Goal: Task Accomplishment & Management: Use online tool/utility

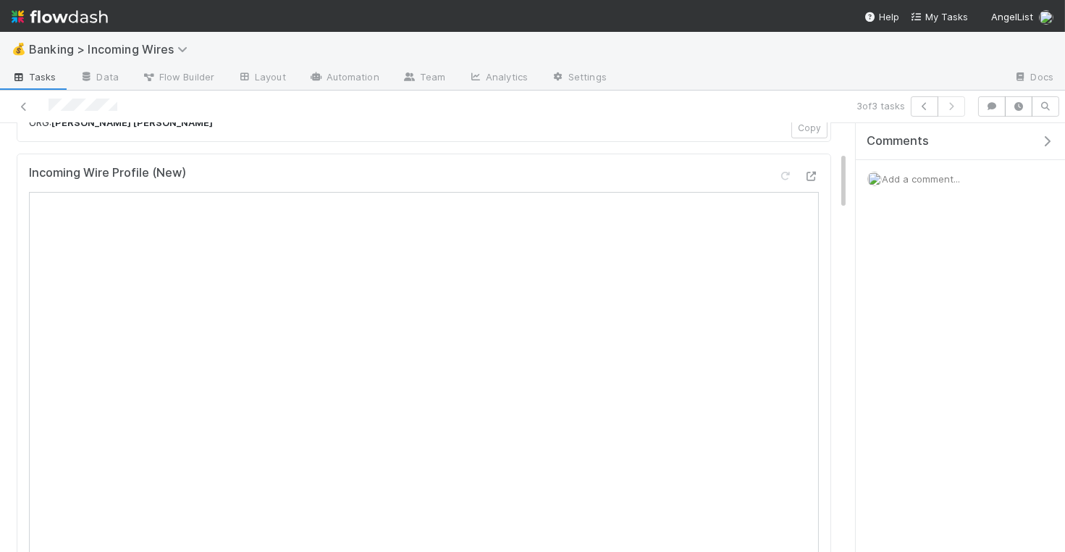
scroll to position [203, 0]
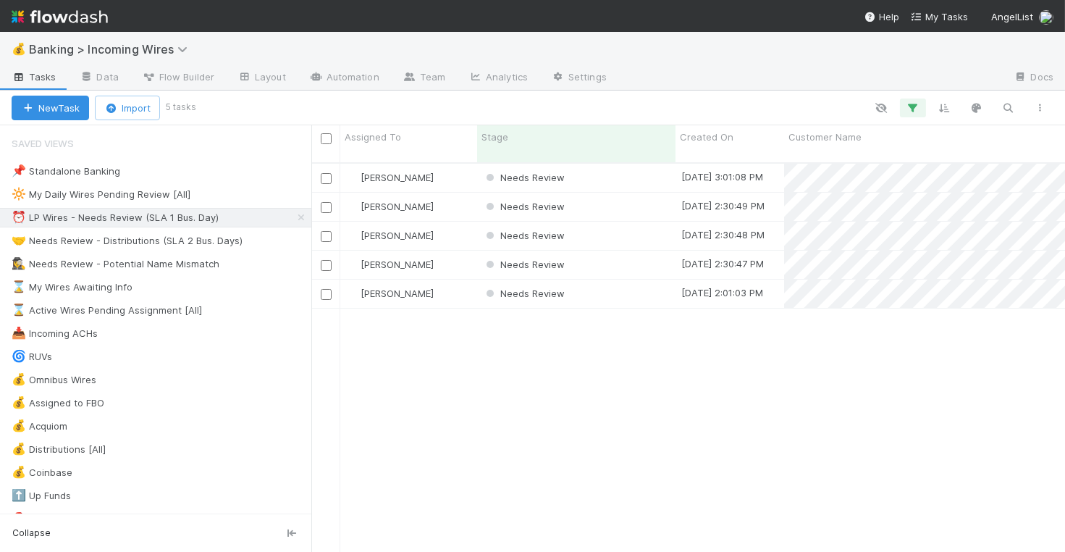
scroll to position [401, 754]
click at [650, 164] on div "Needs Review" at bounding box center [576, 178] width 198 height 28
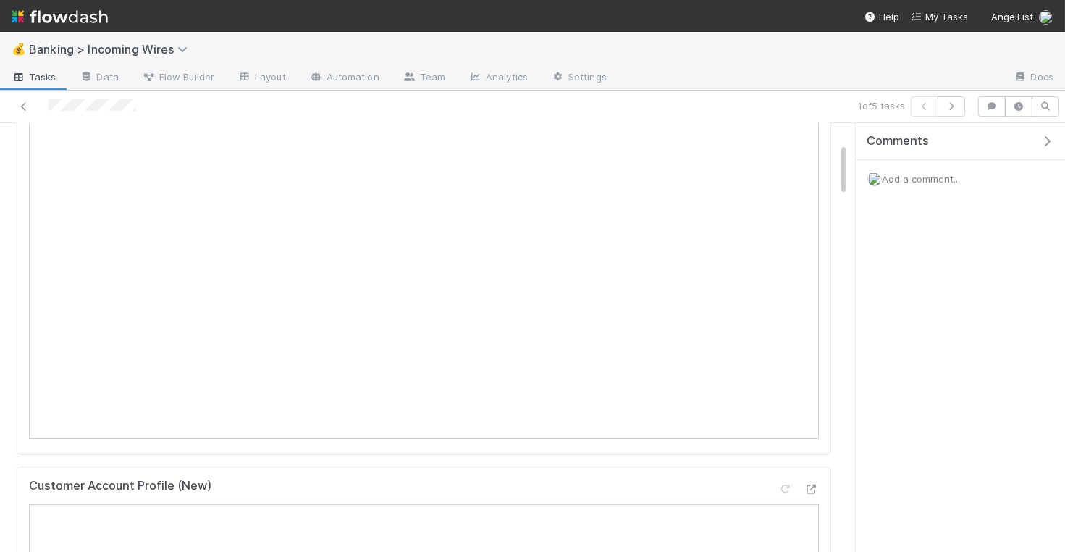
scroll to position [204, 0]
click at [957, 112] on button "button" at bounding box center [952, 106] width 28 height 20
click at [957, 115] on button "button" at bounding box center [952, 106] width 28 height 20
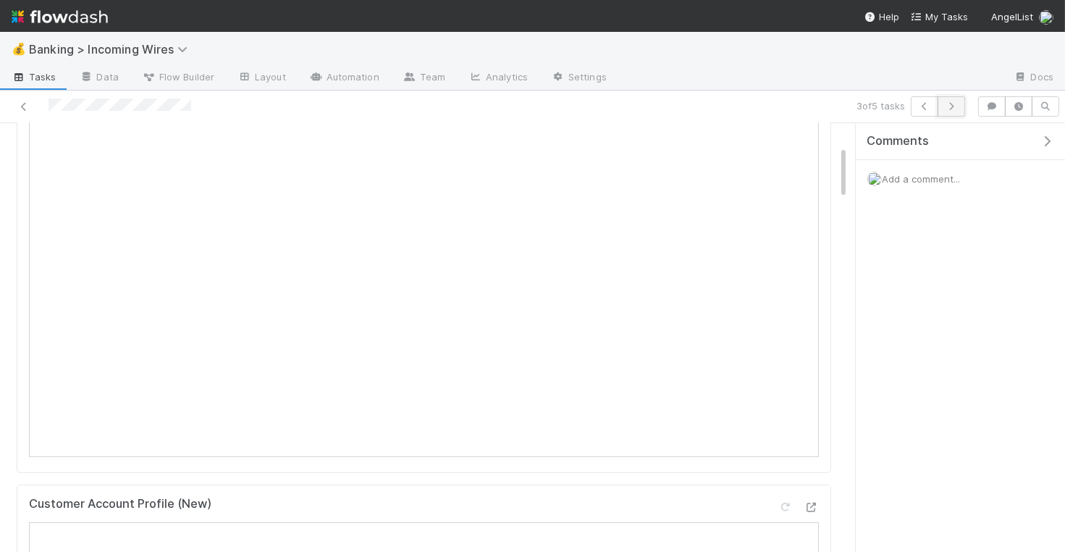
click at [959, 106] on icon "button" at bounding box center [952, 106] width 14 height 9
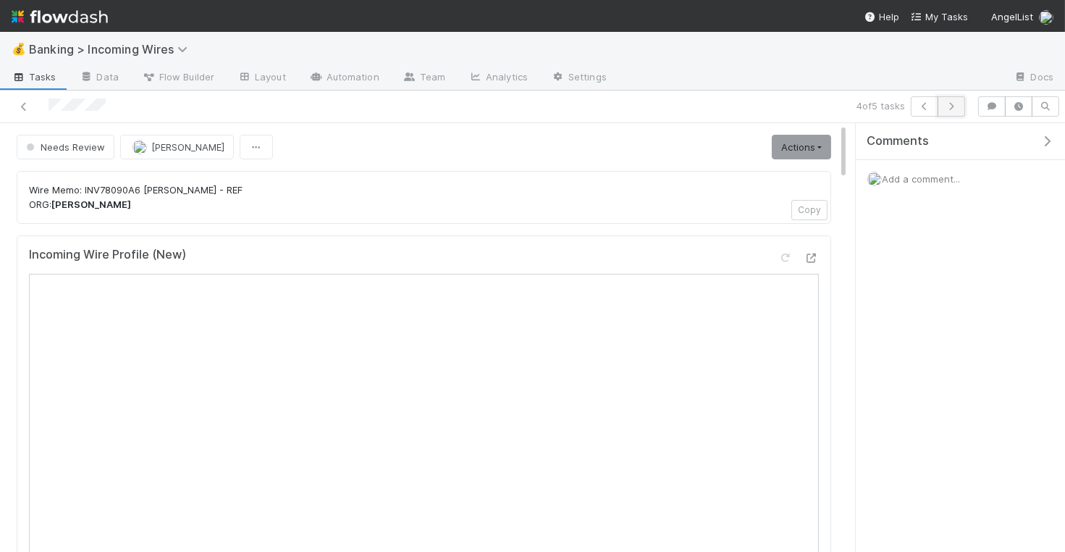
click at [956, 112] on button "button" at bounding box center [952, 106] width 28 height 20
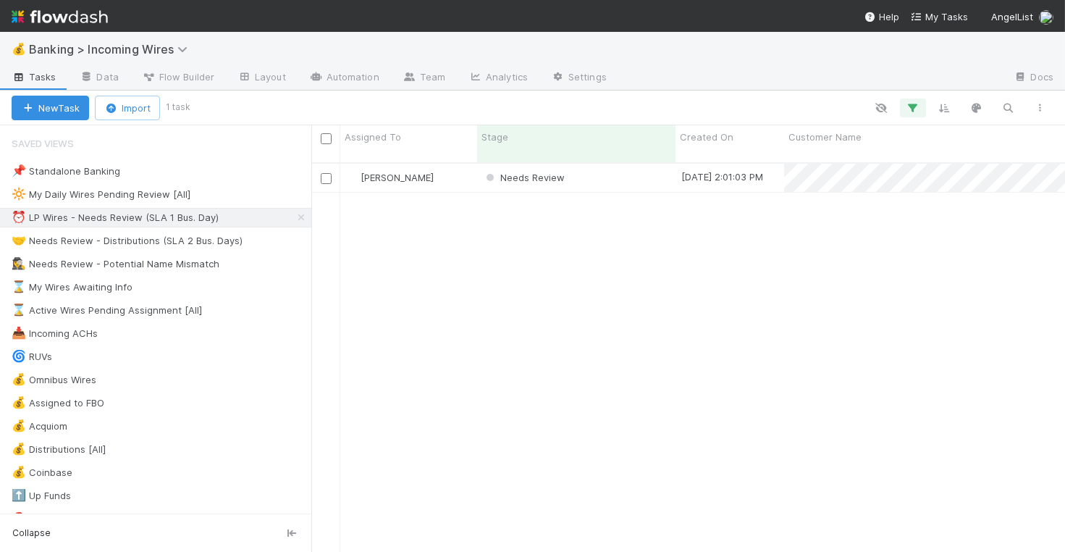
scroll to position [401, 754]
click at [645, 164] on div "Needs Review" at bounding box center [576, 178] width 198 height 28
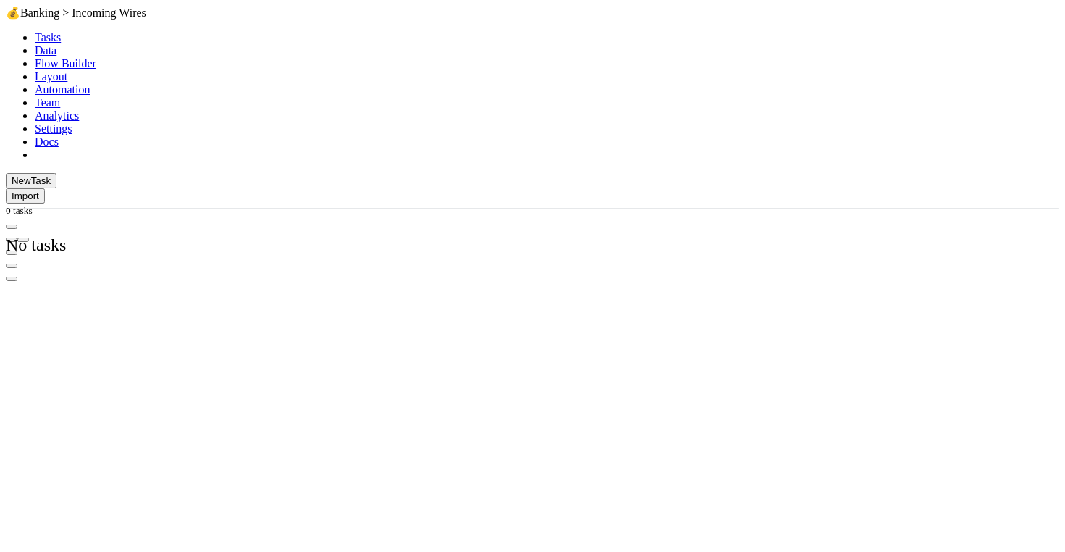
scroll to position [1, 1]
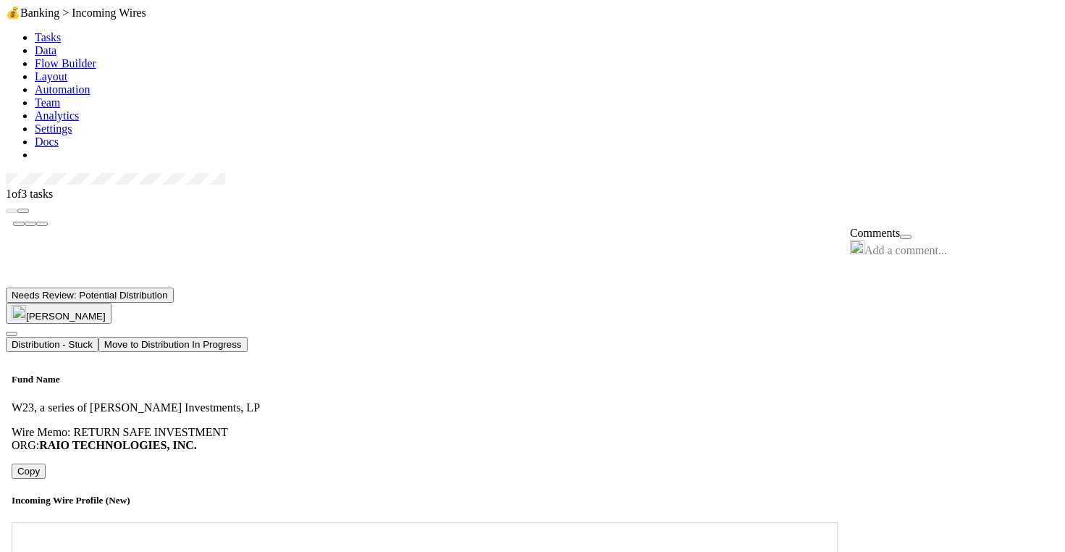
click at [387, 401] on div "W23, a series of Divya Bhat Investments, LP" at bounding box center [424, 407] width 825 height 13
copy div "W23, a series of Divya Bhat Investments, LP"
click at [248, 337] on button "Move to Distribution In Progress" at bounding box center [173, 344] width 149 height 15
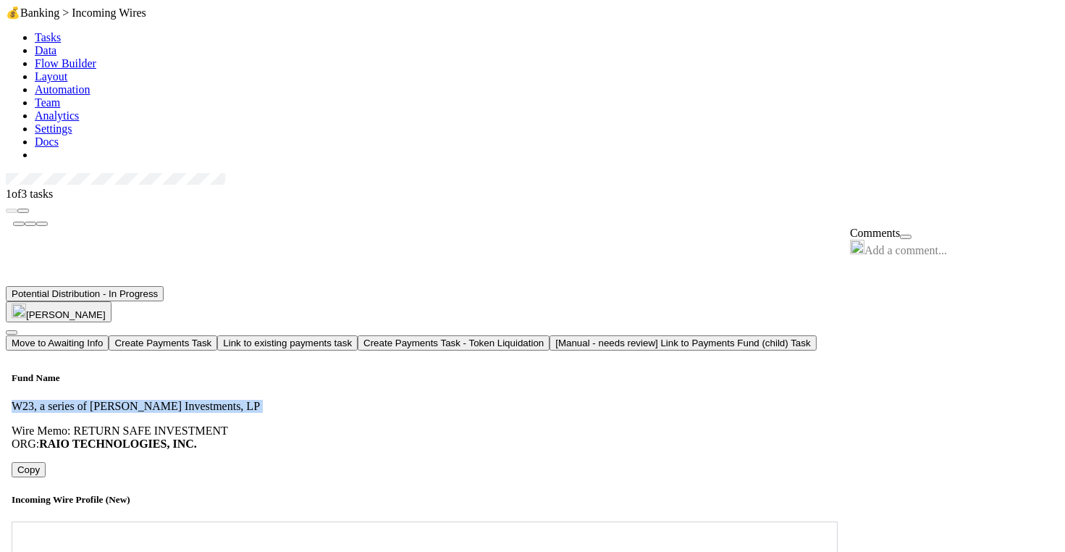
copy div "W23, a series of Divya Bhat Investments, LP"
drag, startPoint x: 173, startPoint y: 281, endPoint x: 541, endPoint y: 16, distance: 453.5
click at [6, 6] on div "💰 Banking > Incoming Wires Tasks Data Flow Builder Layout Automation Team Analy…" at bounding box center [533, 340] width 1054 height 669
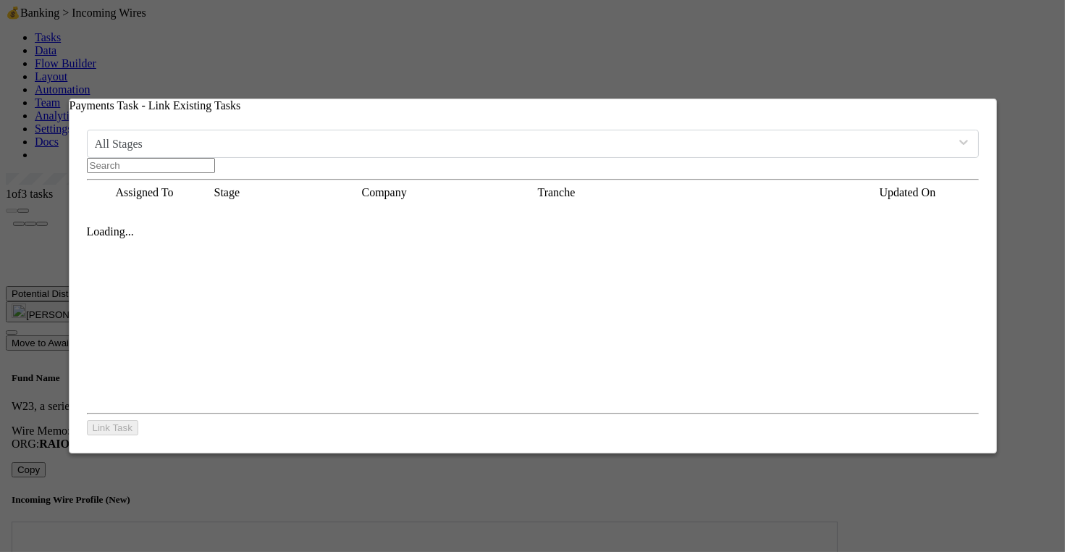
click at [215, 158] on input "text" at bounding box center [151, 165] width 128 height 15
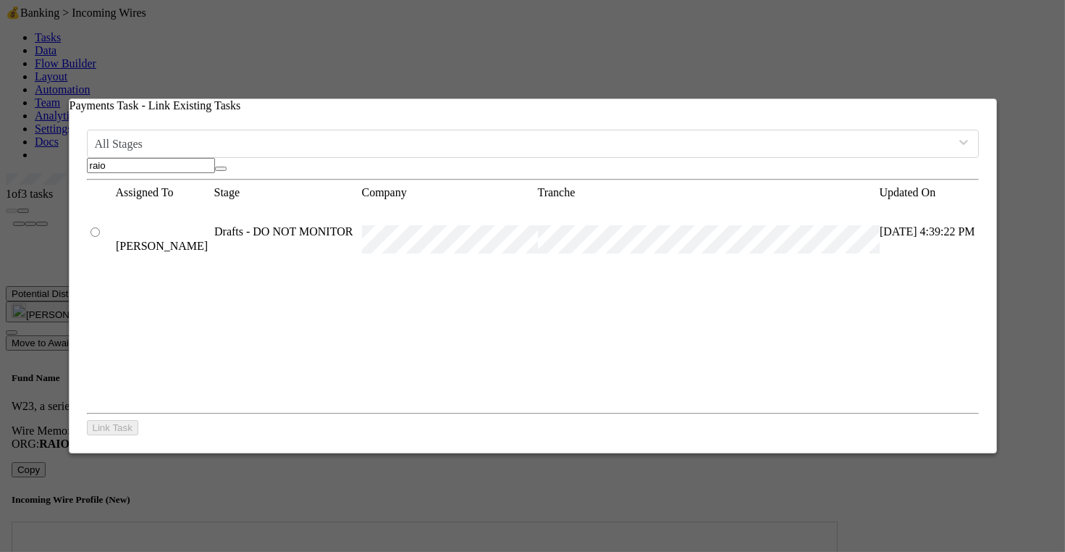
scroll to position [197, 891]
type input "raio"
click at [96, 225] on div at bounding box center [101, 232] width 29 height 14
click at [100, 227] on input "radio" at bounding box center [95, 231] width 9 height 9
click at [101, 435] on button "Link Task" at bounding box center [112, 427] width 51 height 15
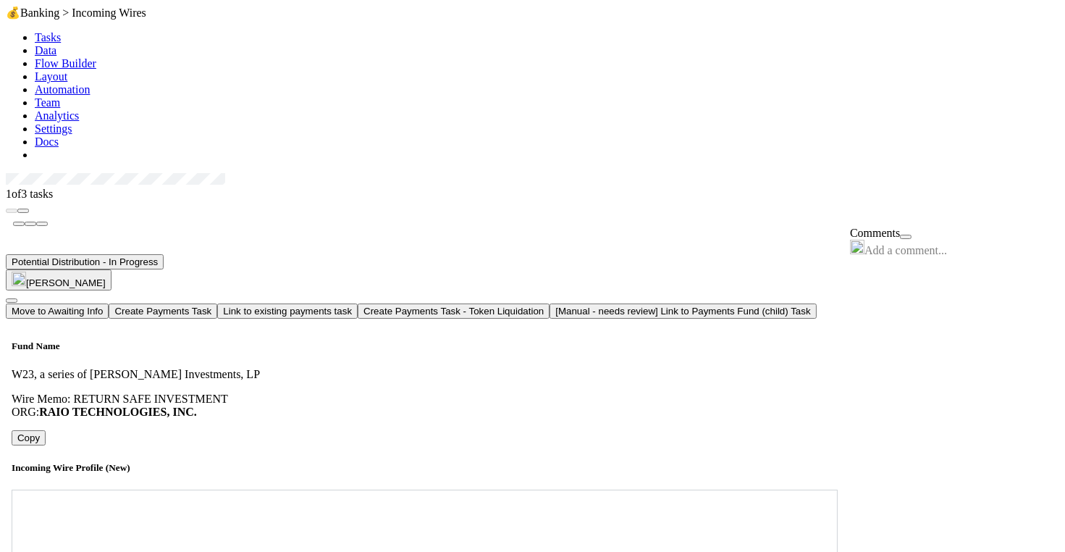
scroll to position [1072, 0]
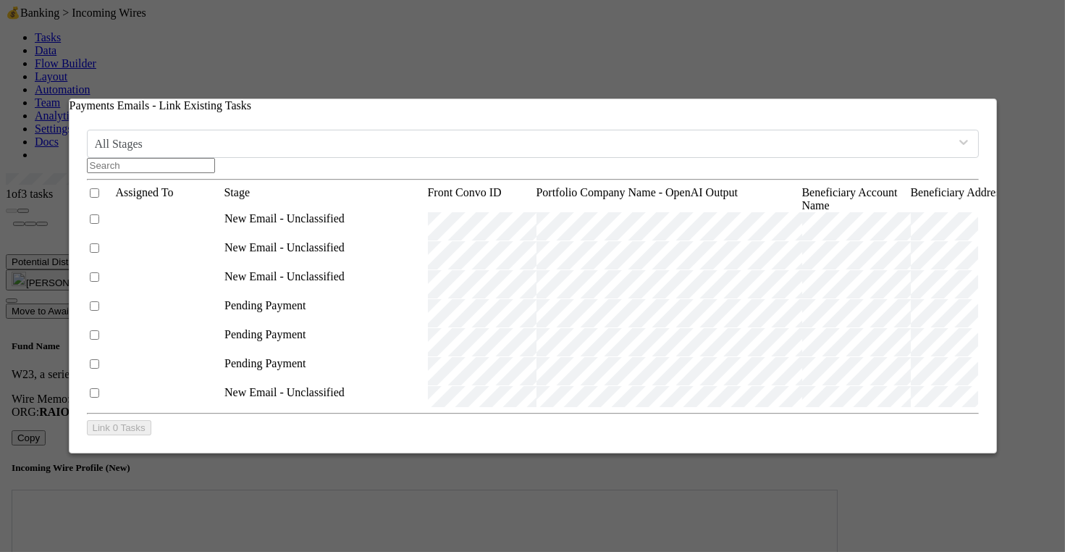
scroll to position [196, 891]
click at [215, 160] on input "text" at bounding box center [151, 165] width 128 height 15
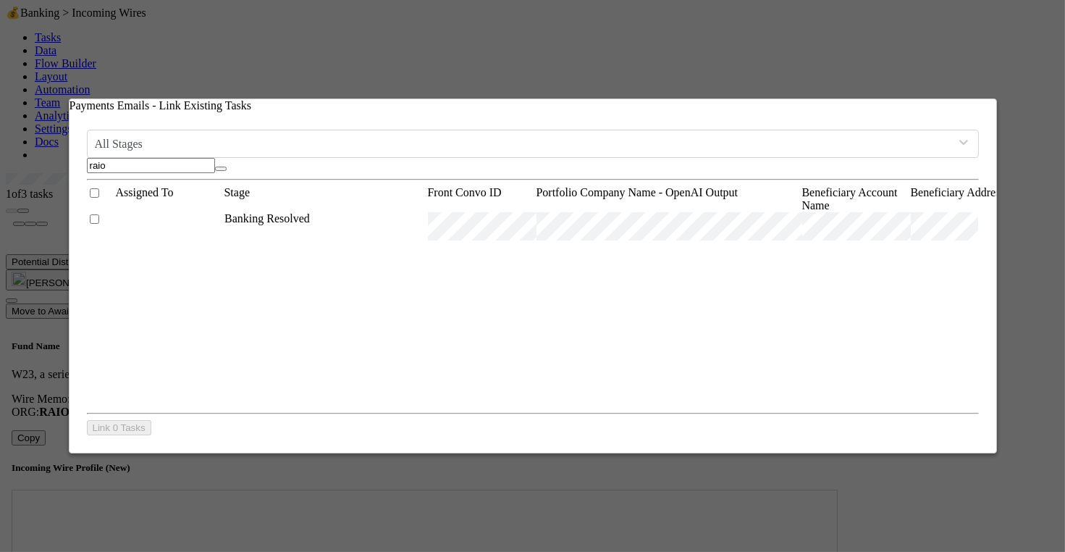
click at [215, 158] on input "raio" at bounding box center [151, 165] width 128 height 15
paste input "cnv_qmwge9z"
type input "cnv_qmwge9z"
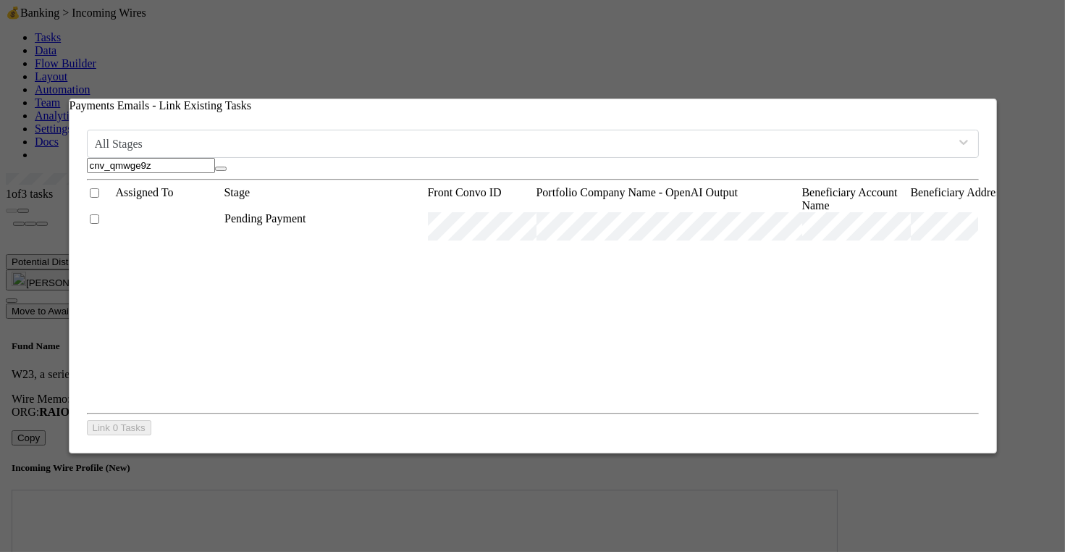
click at [99, 220] on input "checkbox" at bounding box center [94, 218] width 9 height 9
click at [127, 426] on button "Link 1 Task" at bounding box center [116, 427] width 59 height 15
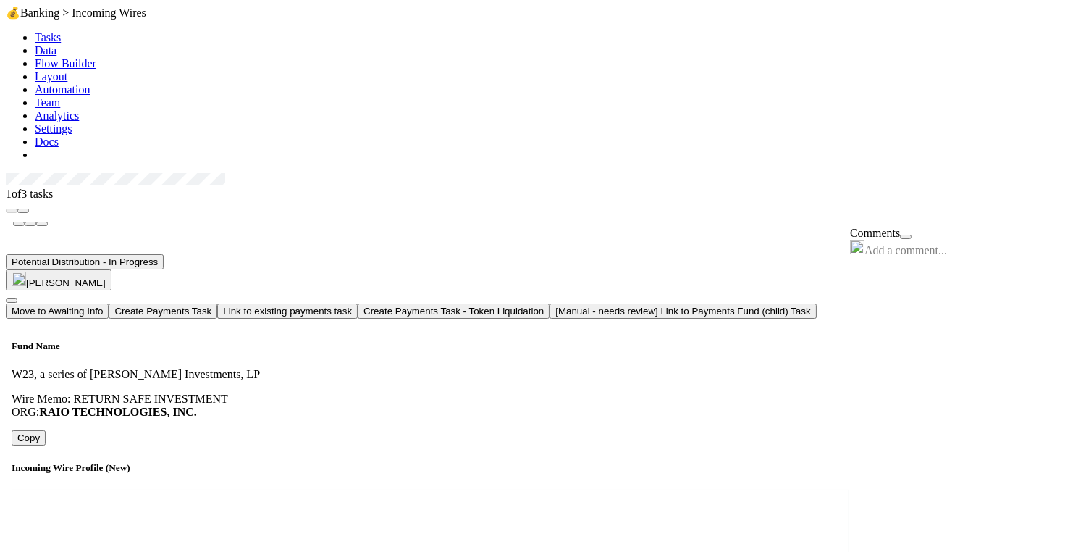
scroll to position [0, 0]
click at [29, 209] on button "button" at bounding box center [23, 211] width 12 height 4
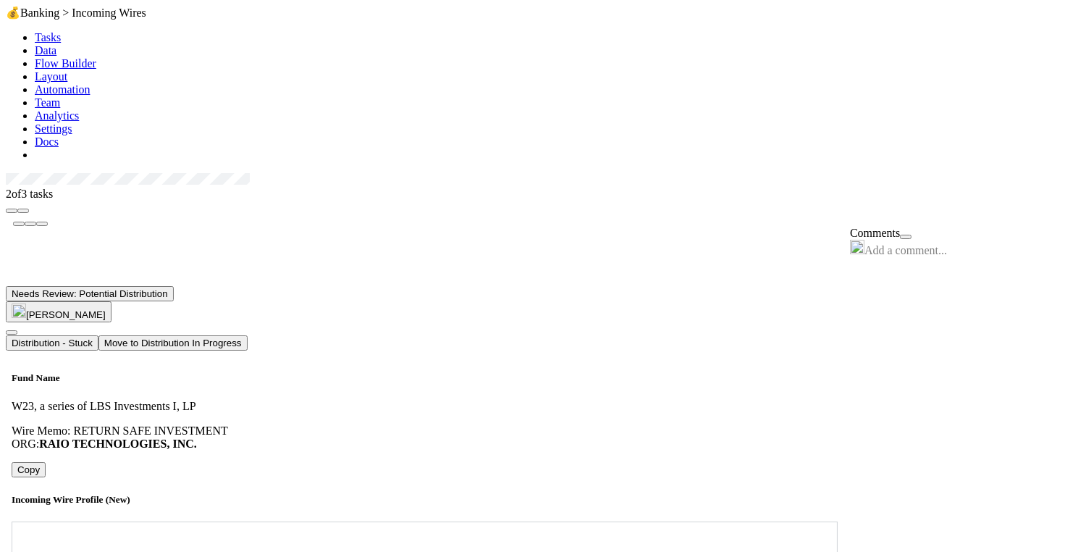
click at [285, 372] on div "Fund Name W23, a series of LBS Investments I, LP" at bounding box center [424, 392] width 825 height 41
click at [248, 335] on button "Move to Distribution In Progress" at bounding box center [173, 342] width 149 height 15
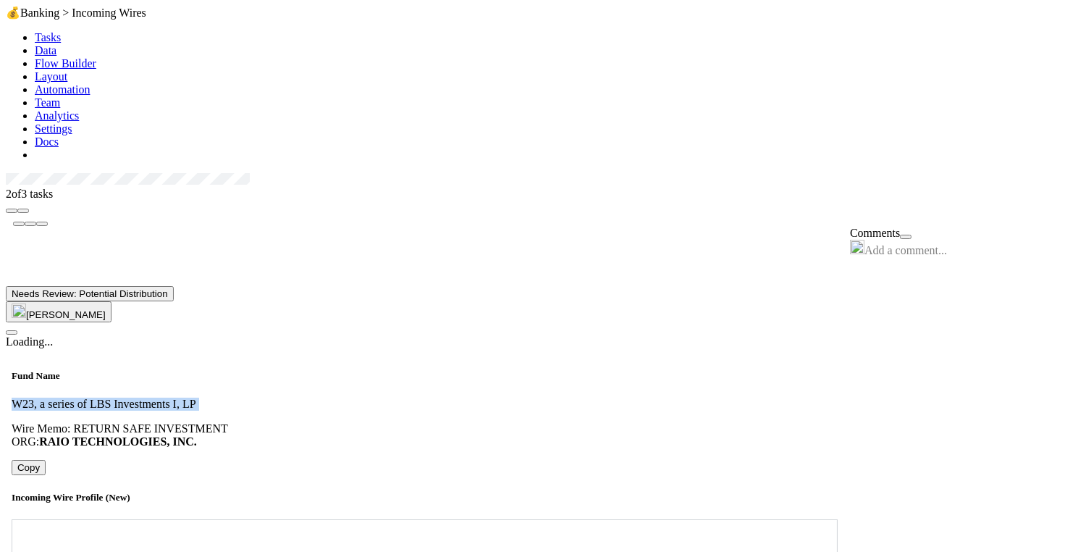
click at [106, 309] on span "Michael Guidi" at bounding box center [66, 314] width 80 height 11
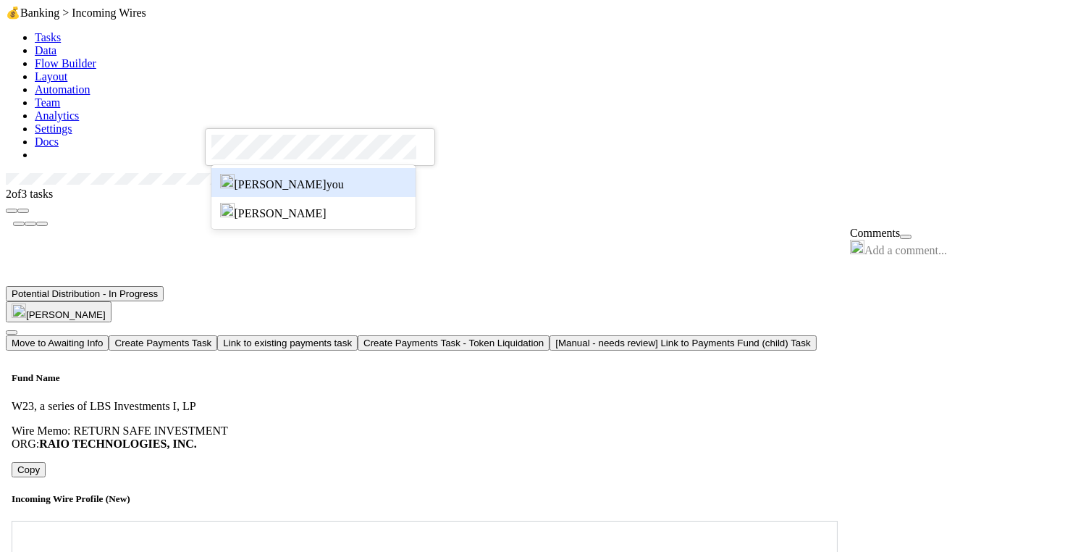
click at [287, 178] on span "Nate Eisenstein you" at bounding box center [289, 184] width 109 height 12
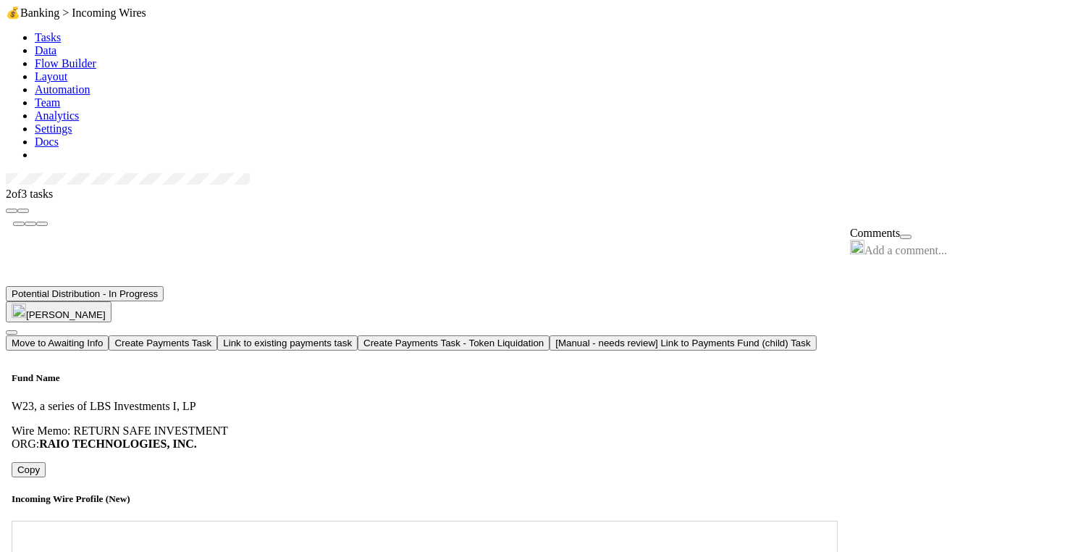
scroll to position [982, 0]
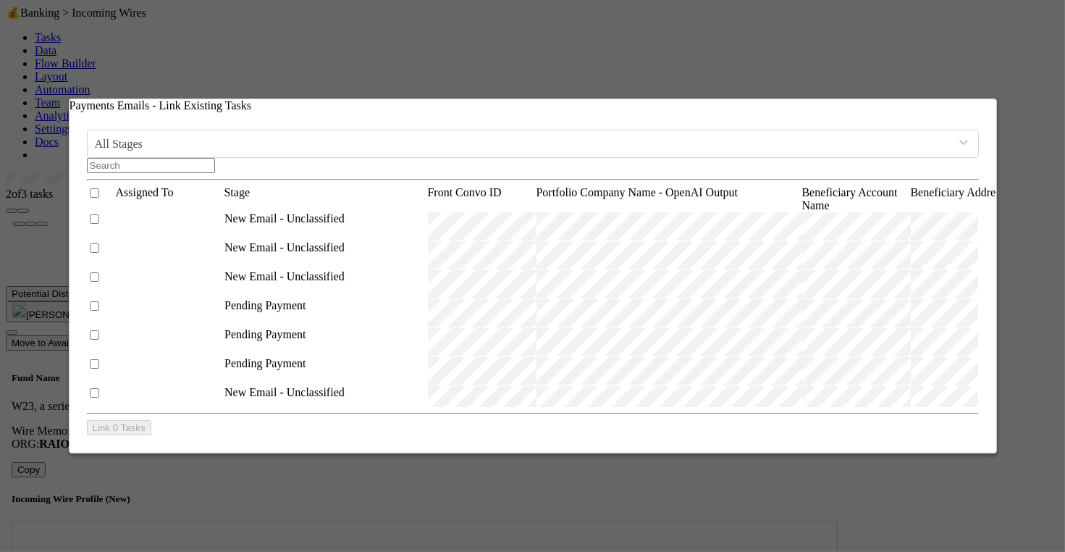
click at [215, 159] on input "text" at bounding box center [151, 165] width 128 height 15
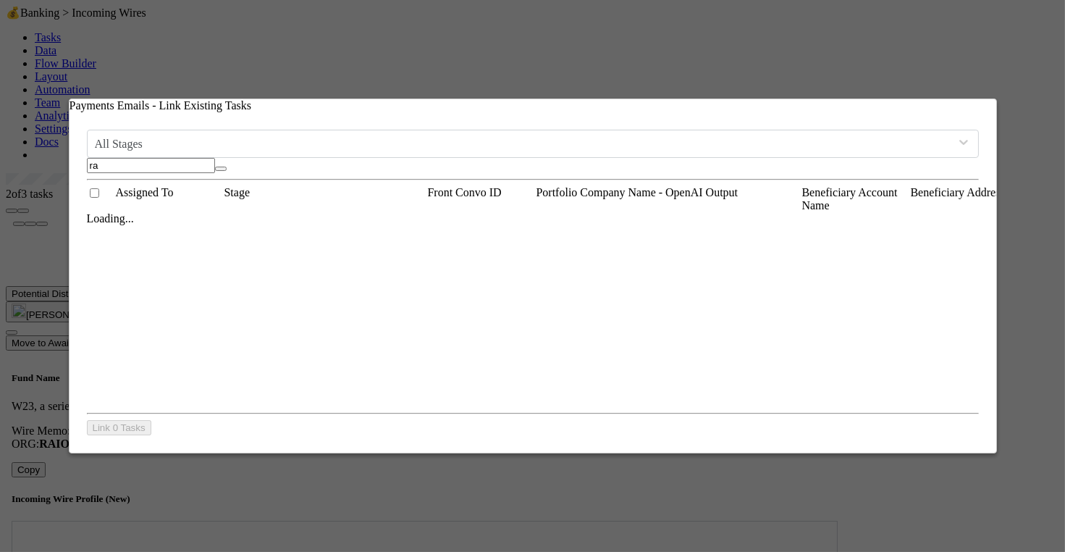
type input "r"
paste input "cnv_qmwge9z"
type input "cnv_qmwge9z"
click at [99, 219] on input "checkbox" at bounding box center [94, 218] width 9 height 9
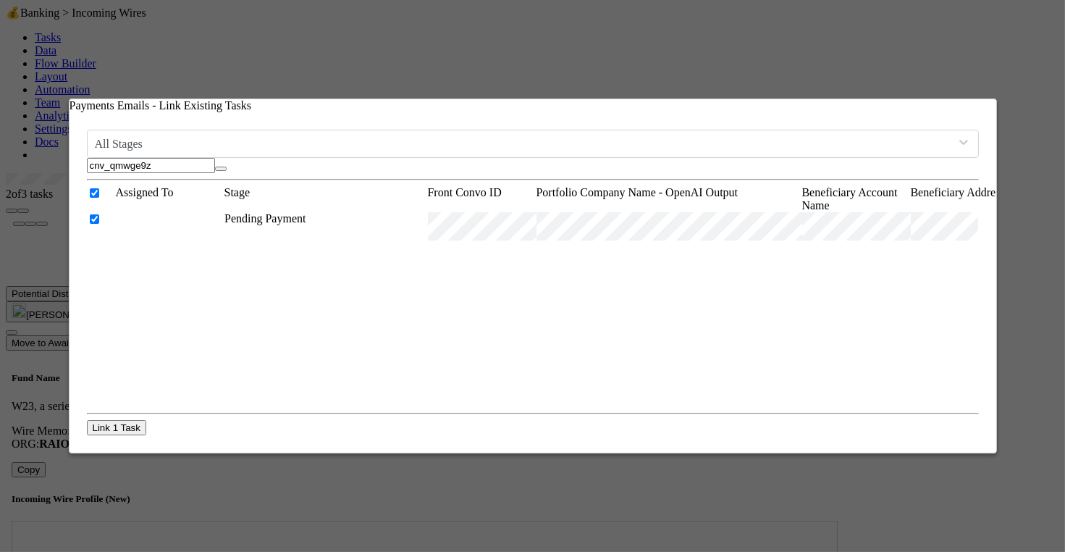
click at [120, 427] on button "Link 1 Task" at bounding box center [116, 427] width 59 height 15
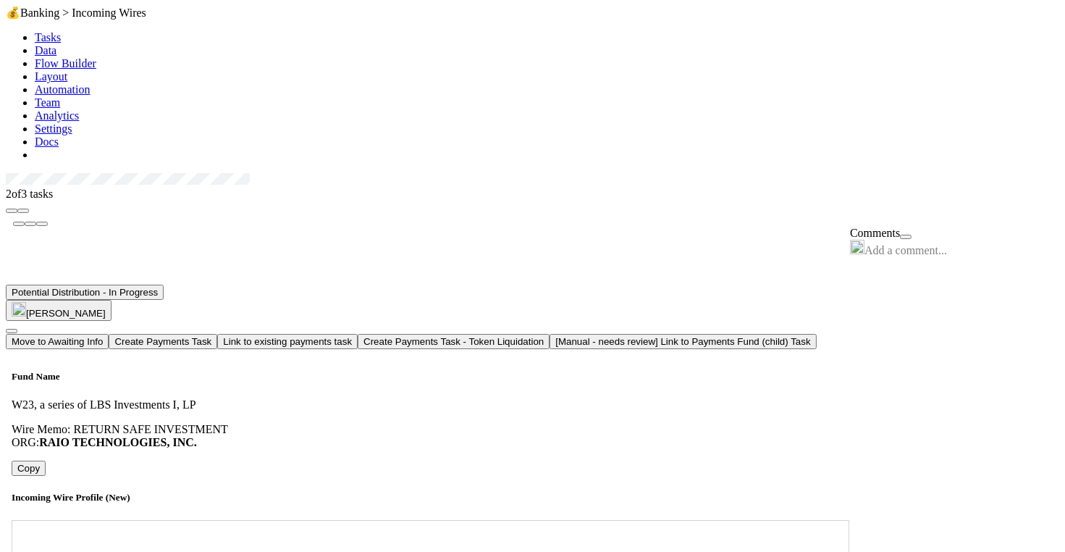
scroll to position [2153, 0]
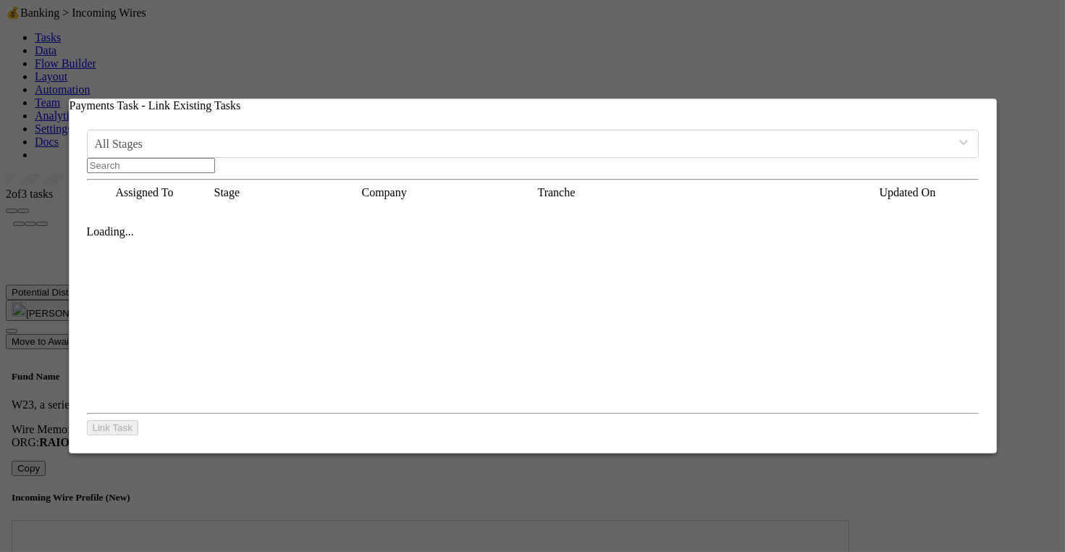
click at [215, 158] on input "text" at bounding box center [151, 165] width 128 height 15
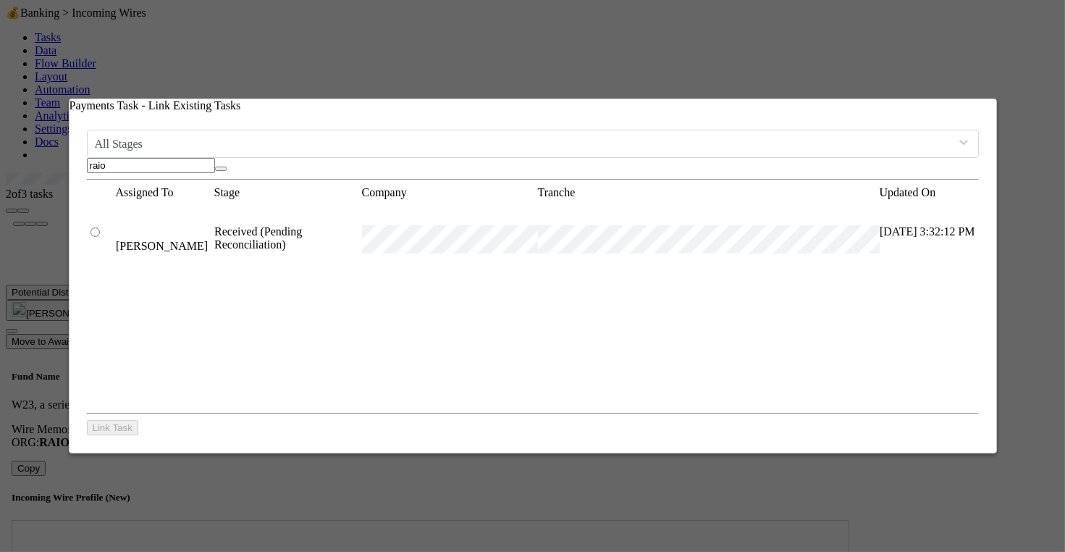
scroll to position [197, 891]
type input "raio"
click at [100, 227] on input "radio" at bounding box center [95, 231] width 9 height 9
click at [124, 420] on button "Link Task" at bounding box center [112, 427] width 51 height 15
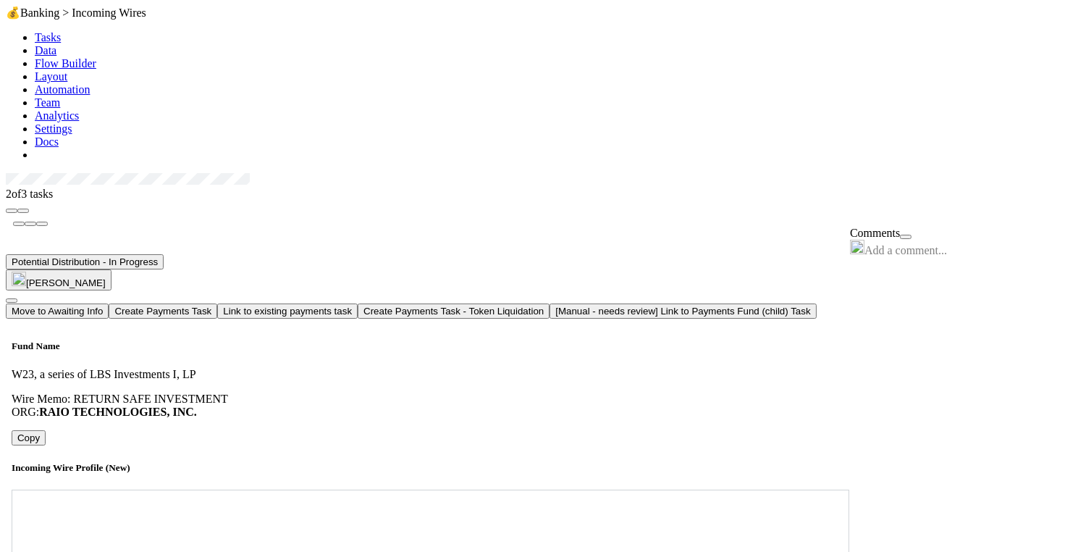
scroll to position [317, 0]
click at [29, 209] on button "button" at bounding box center [23, 211] width 12 height 4
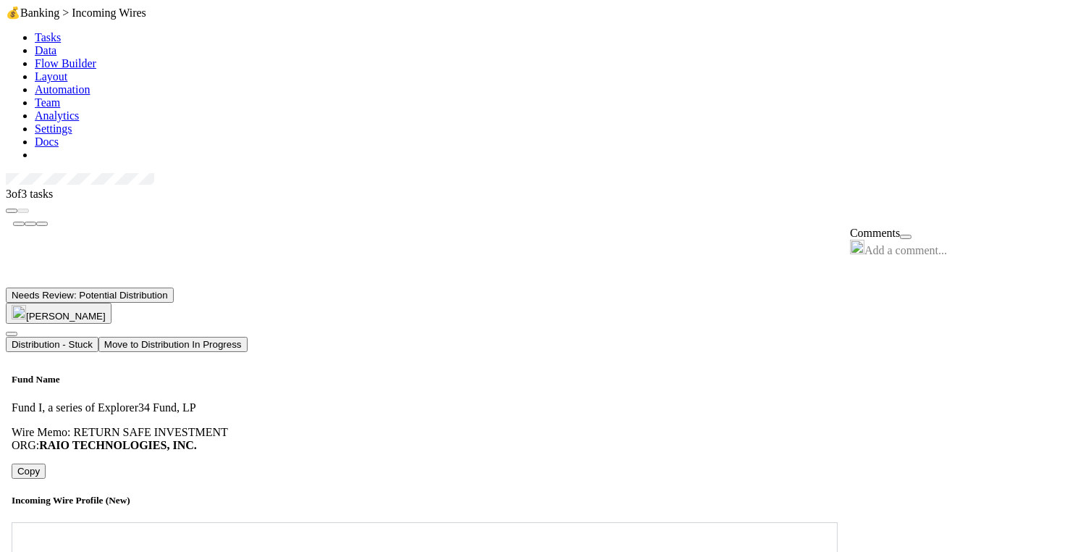
click at [248, 337] on button "Move to Distribution In Progress" at bounding box center [173, 344] width 149 height 15
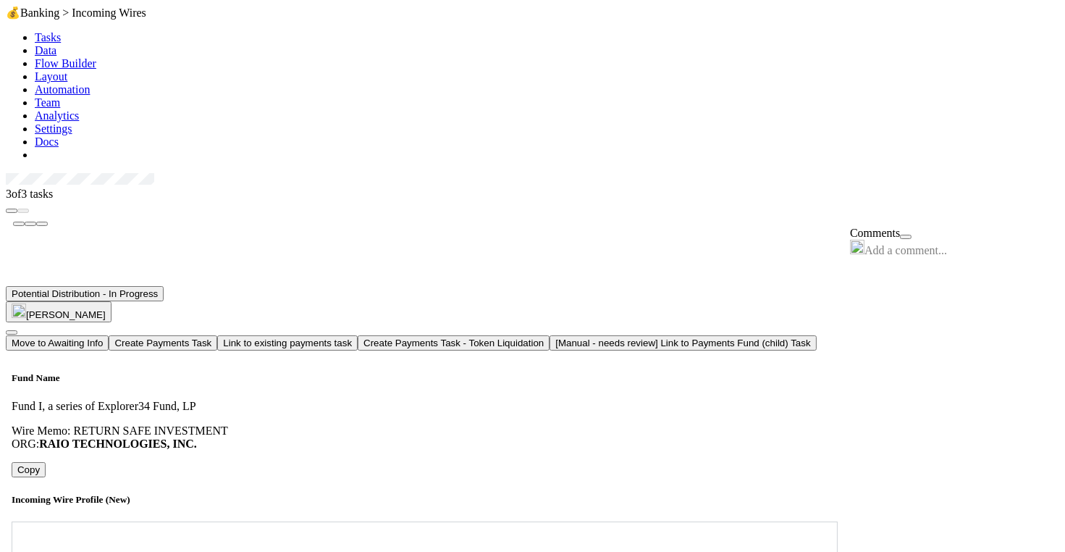
scroll to position [1029, 0]
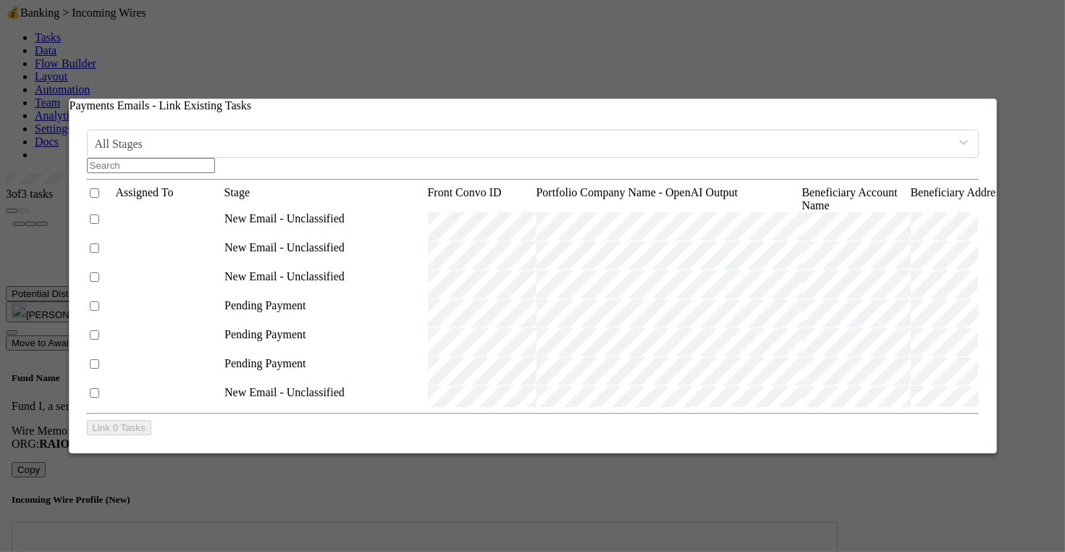
scroll to position [196, 891]
click at [215, 158] on input "text" at bounding box center [151, 165] width 128 height 15
type input "r"
paste input "cnv_qmwge9z"
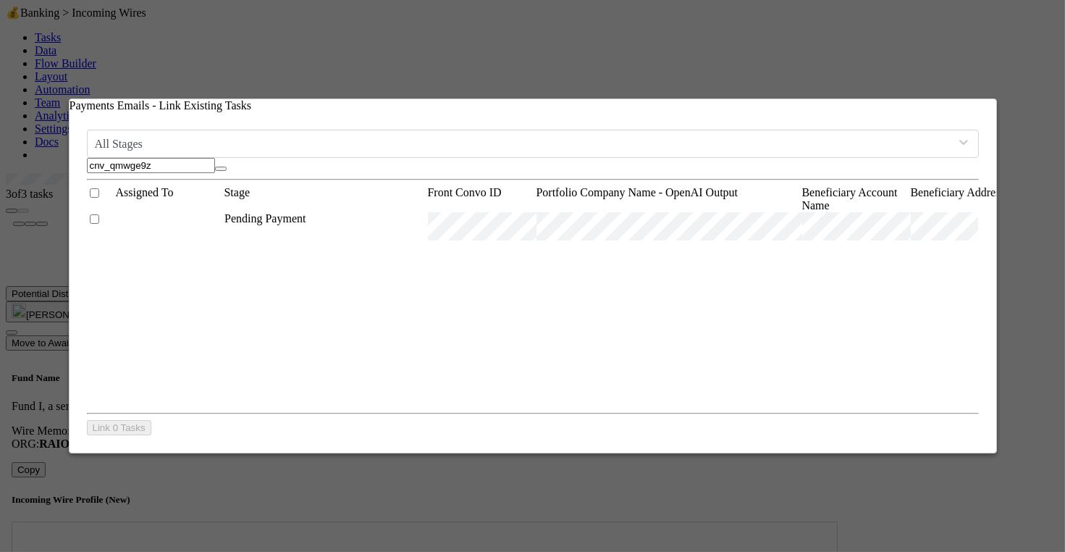
type input "cnv_qmwge9z"
click at [99, 222] on input "checkbox" at bounding box center [94, 218] width 9 height 9
click at [100, 420] on button "Link 1 Task" at bounding box center [116, 427] width 59 height 15
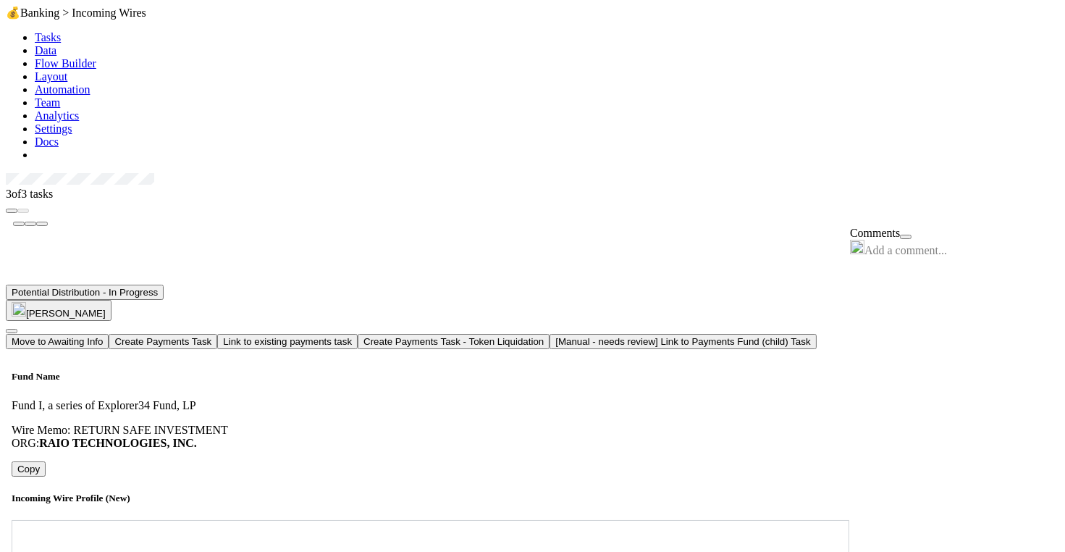
scroll to position [1998, 0]
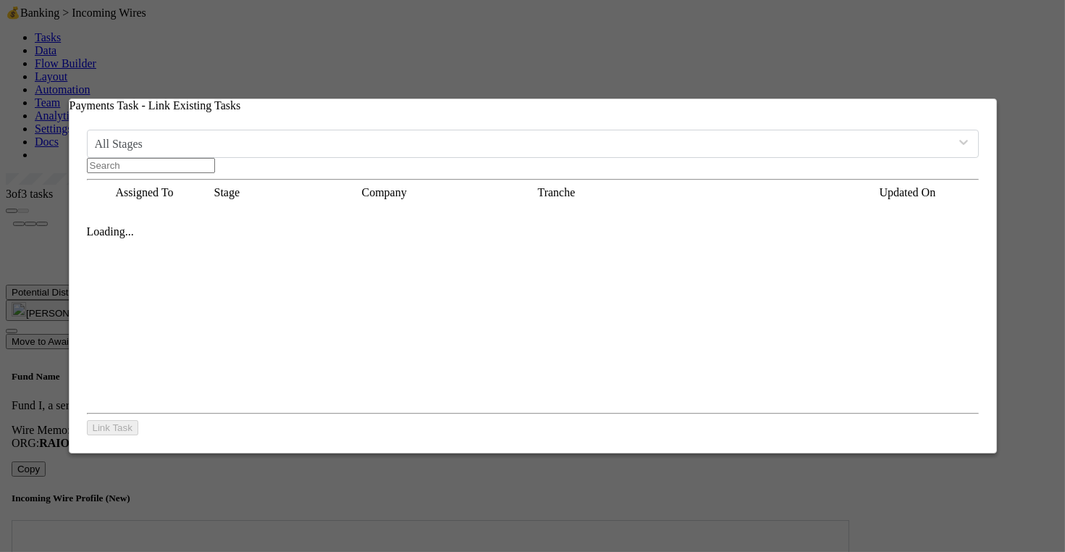
click at [215, 159] on input "text" at bounding box center [151, 165] width 128 height 15
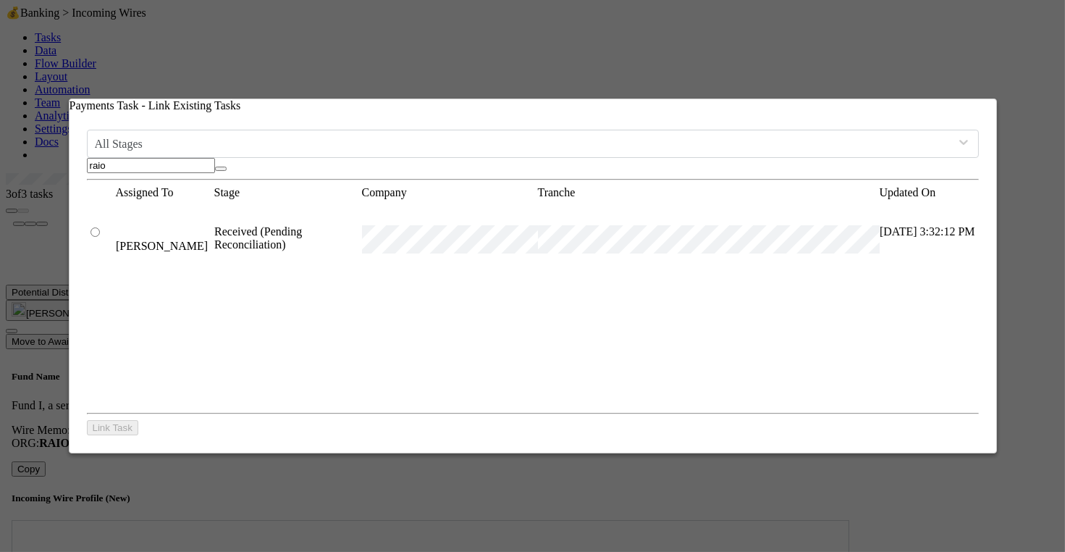
scroll to position [197, 891]
type input "raio"
click at [97, 227] on input "radio" at bounding box center [95, 231] width 9 height 9
click at [123, 438] on div "All Stages raio Assigned To Stage Company Tranche Updated On Follow Up Date PCA…" at bounding box center [533, 282] width 927 height 340
click at [123, 432] on button "Link Task" at bounding box center [112, 427] width 51 height 15
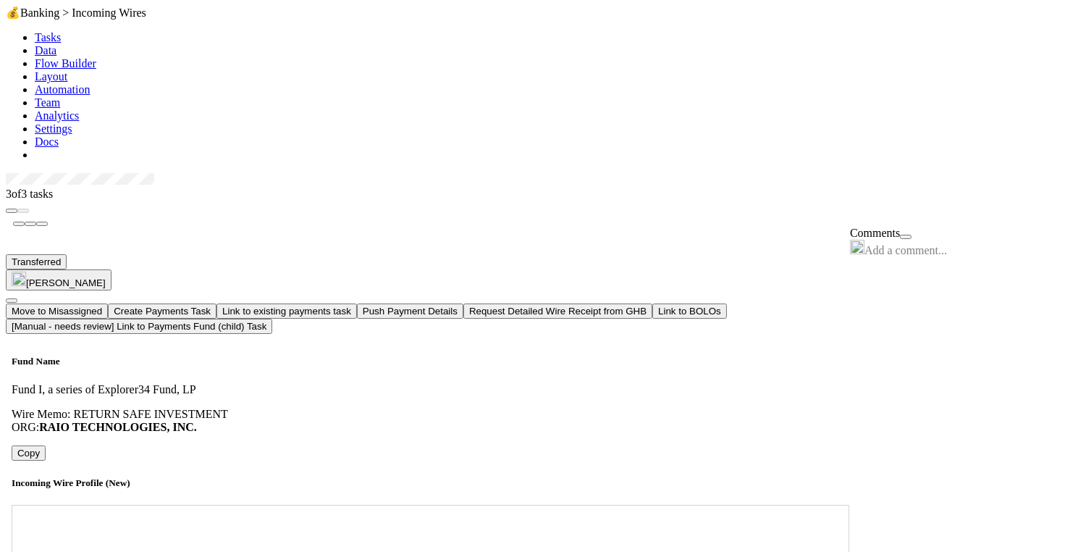
scroll to position [0, 0]
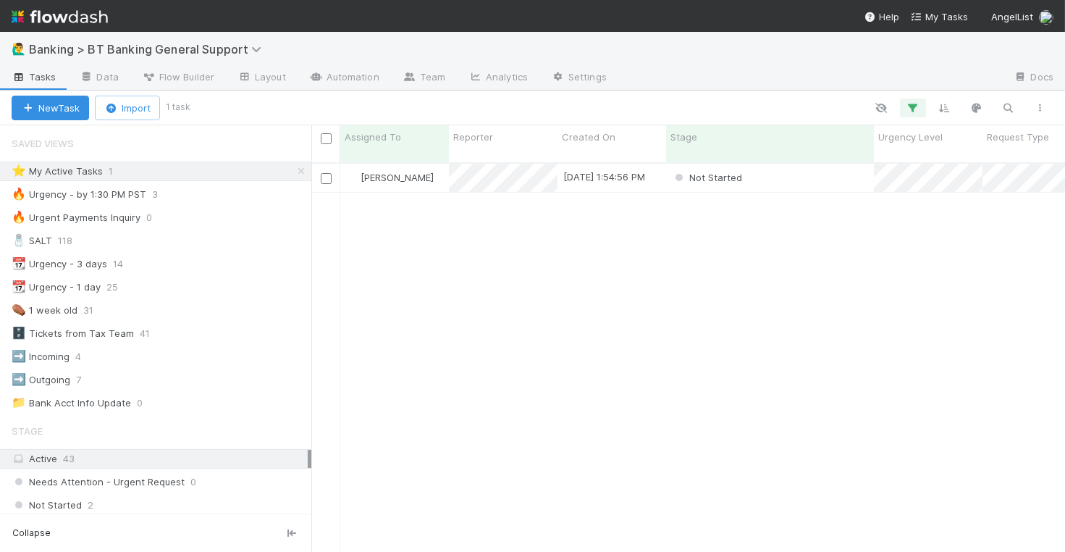
scroll to position [1, 1]
click at [805, 169] on div "Not Started" at bounding box center [770, 178] width 208 height 28
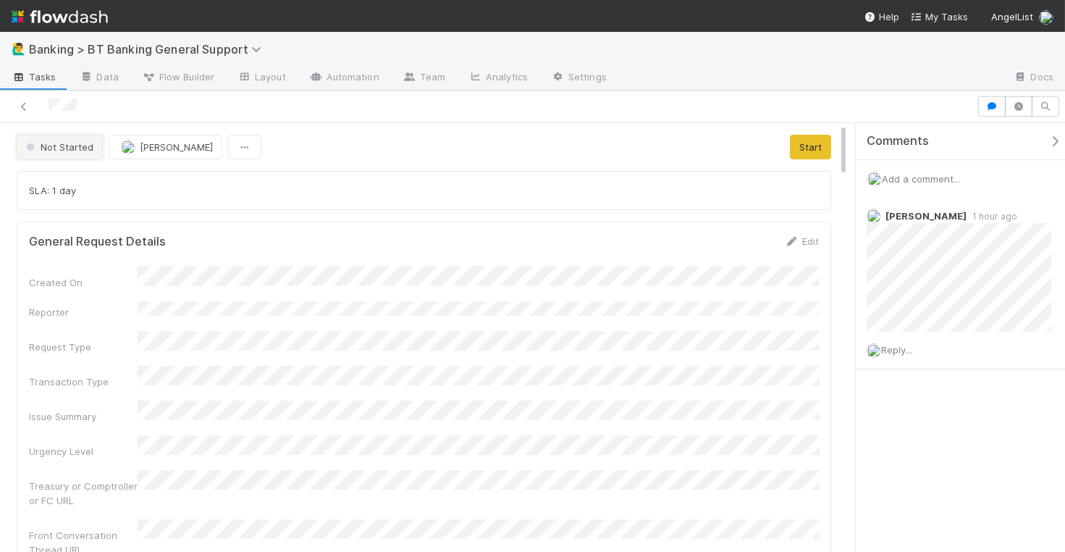
click at [53, 144] on span "Not Started" at bounding box center [58, 147] width 70 height 12
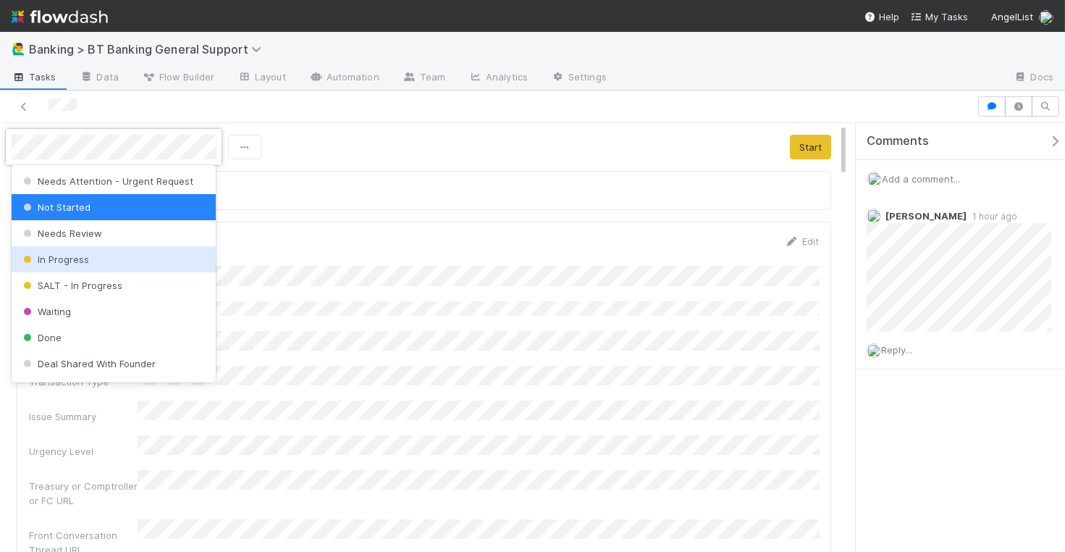
click at [434, 222] on div at bounding box center [532, 276] width 1065 height 552
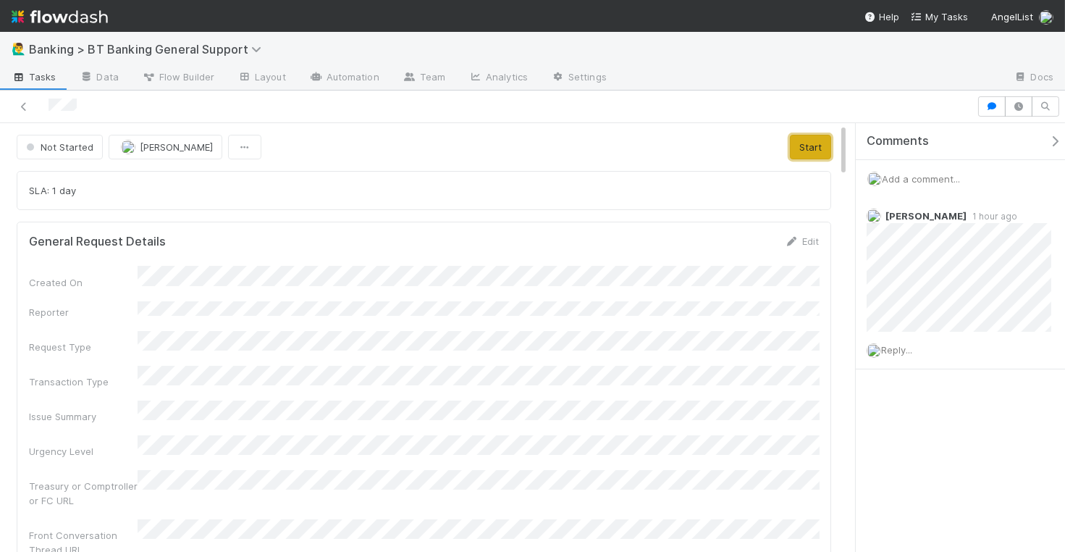
click at [809, 146] on button "Start" at bounding box center [810, 147] width 41 height 25
click at [59, 141] on span "In Progress" at bounding box center [57, 147] width 69 height 12
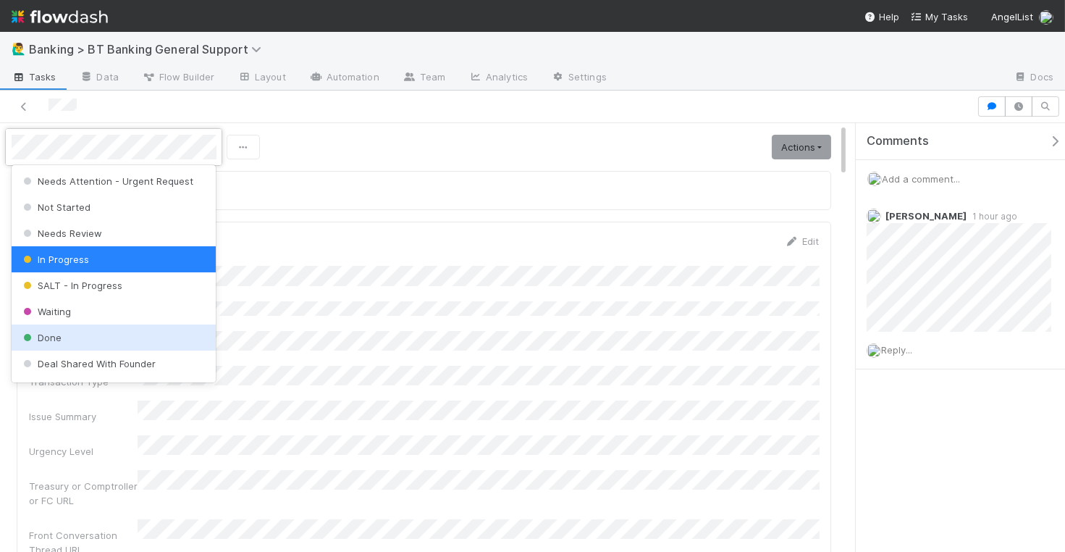
click at [104, 327] on div "Done" at bounding box center [114, 337] width 205 height 26
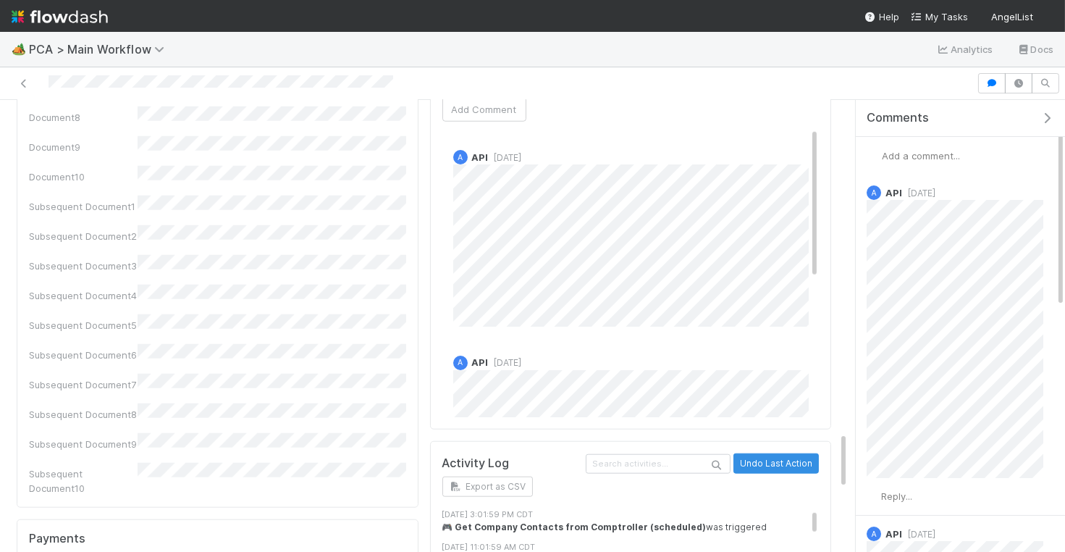
scroll to position [2442, 0]
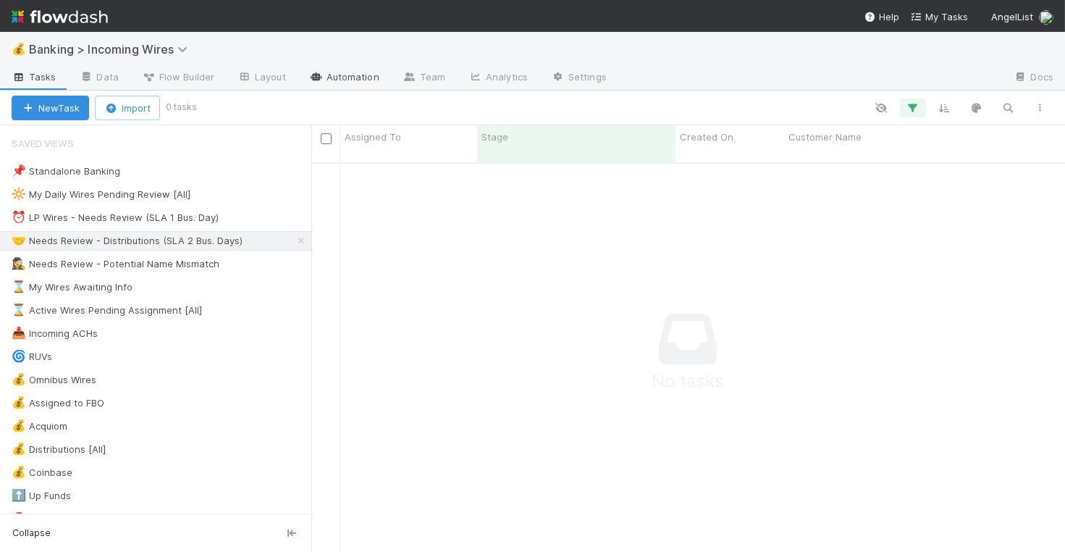
scroll to position [401, 754]
click at [167, 213] on div "⏰ LP Wires - Needs Review (SLA 1 Bus. Day)" at bounding box center [115, 218] width 207 height 18
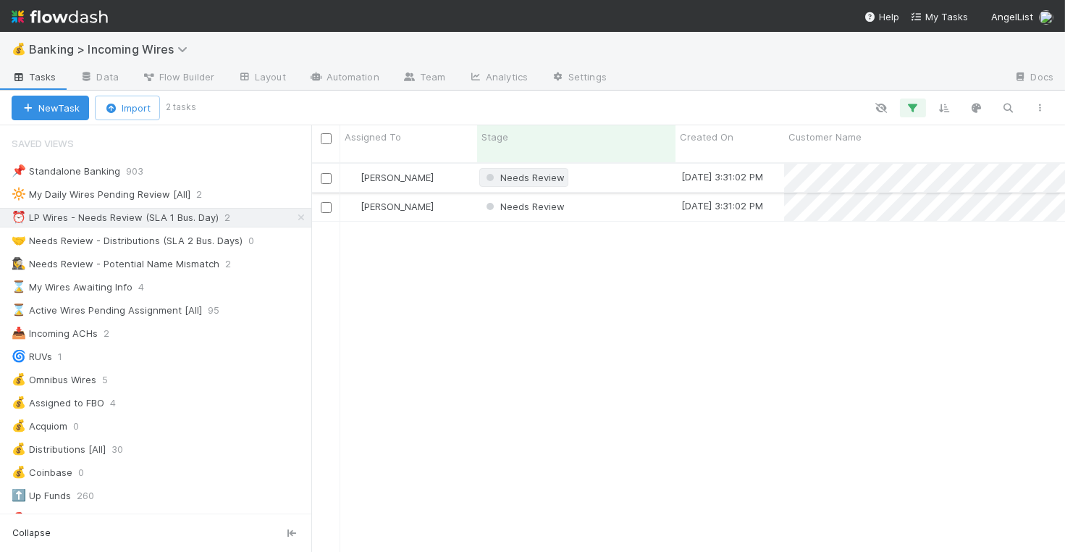
scroll to position [401, 754]
click at [621, 167] on div "Needs Review" at bounding box center [576, 178] width 198 height 28
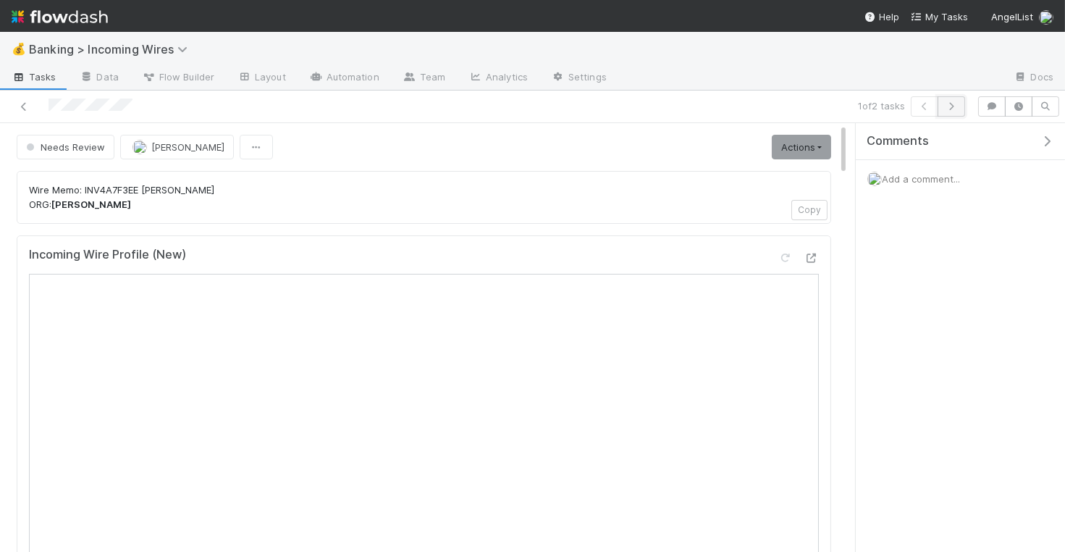
click at [959, 102] on icon "button" at bounding box center [952, 106] width 14 height 9
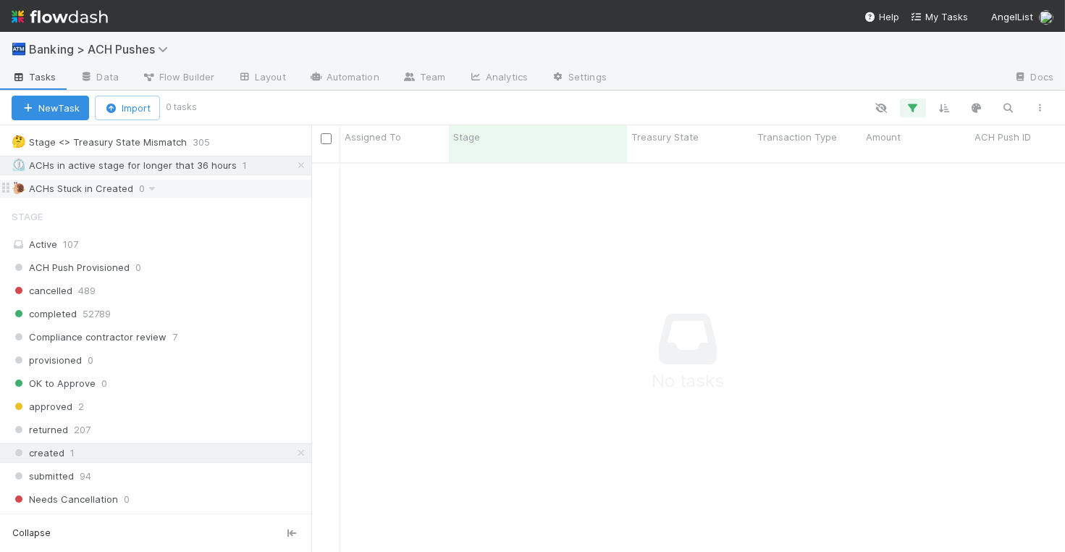
scroll to position [158, 0]
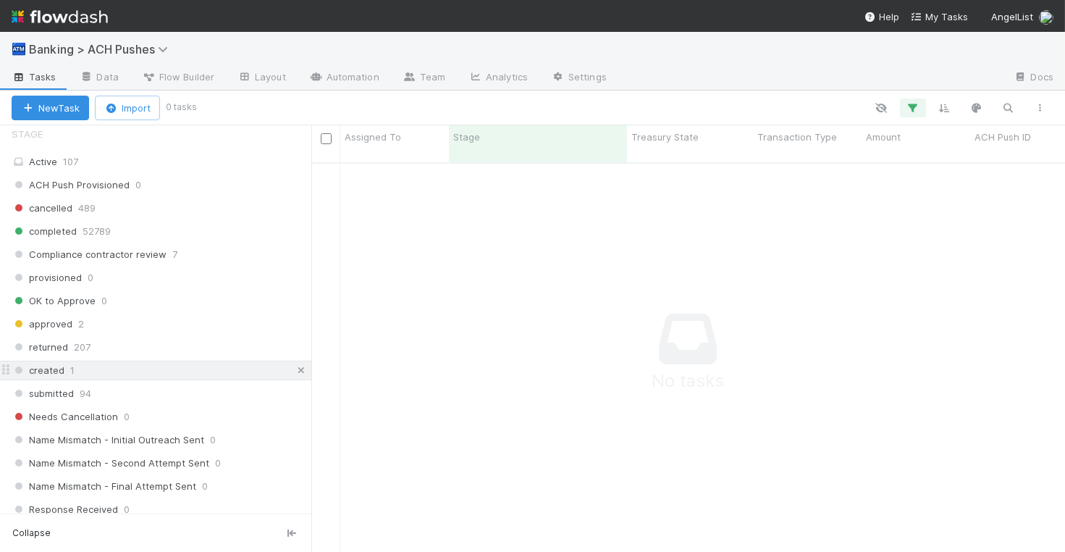
click at [296, 366] on icon at bounding box center [301, 370] width 14 height 9
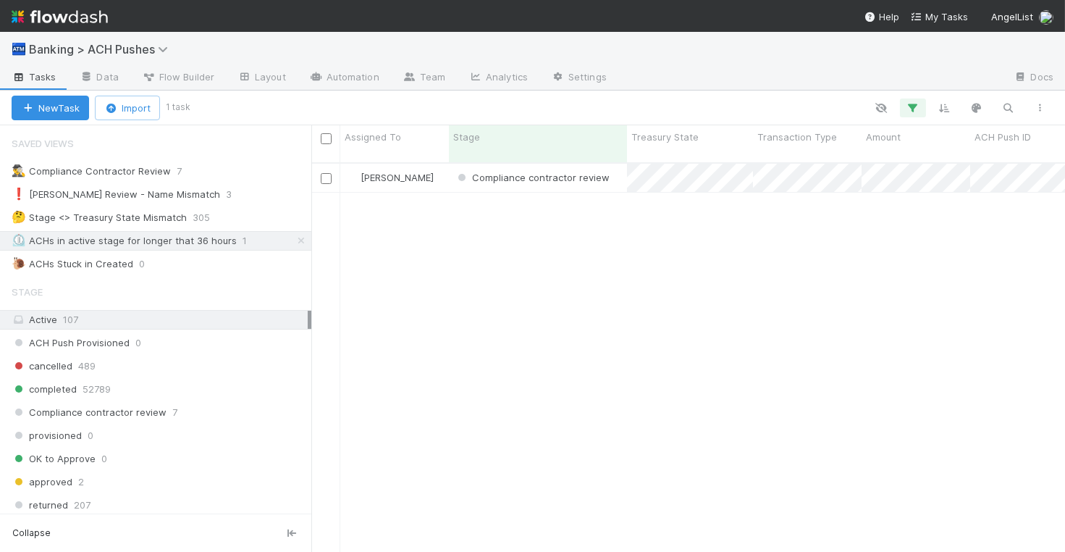
scroll to position [401, 754]
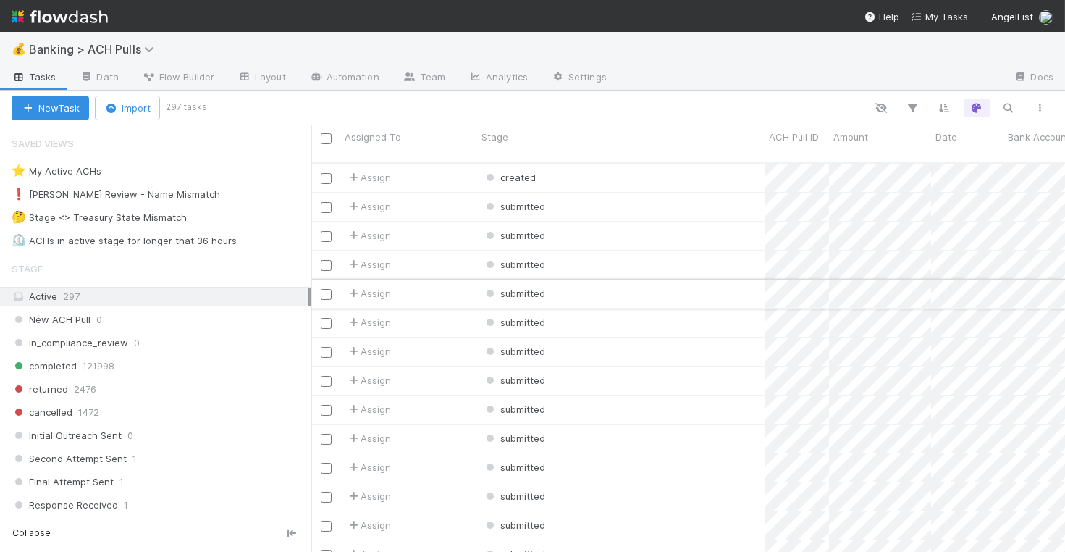
scroll to position [401, 754]
click at [172, 234] on div "⏲️ ACHs in active stage for longer that 36 hours" at bounding box center [124, 241] width 225 height 18
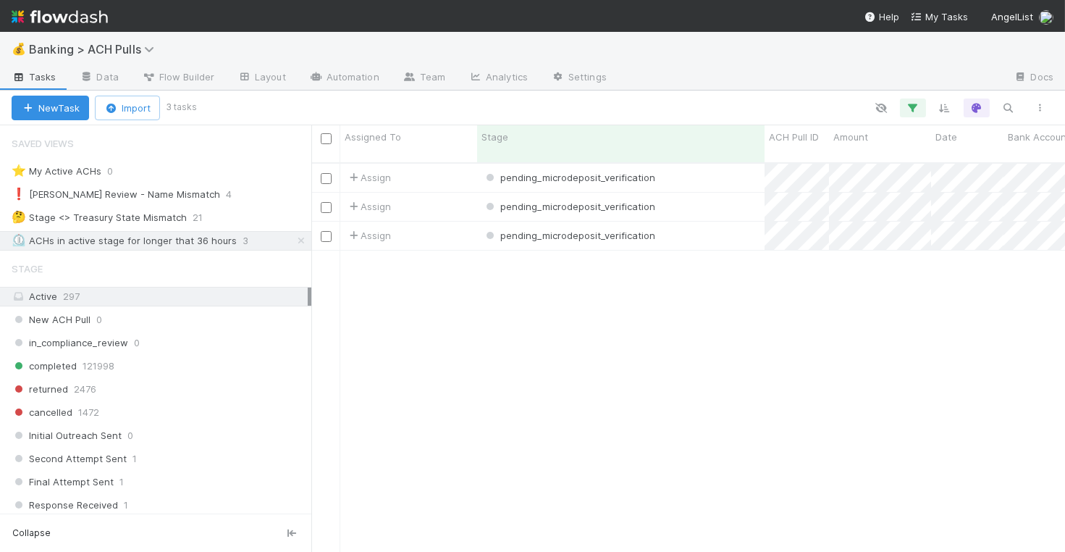
scroll to position [401, 754]
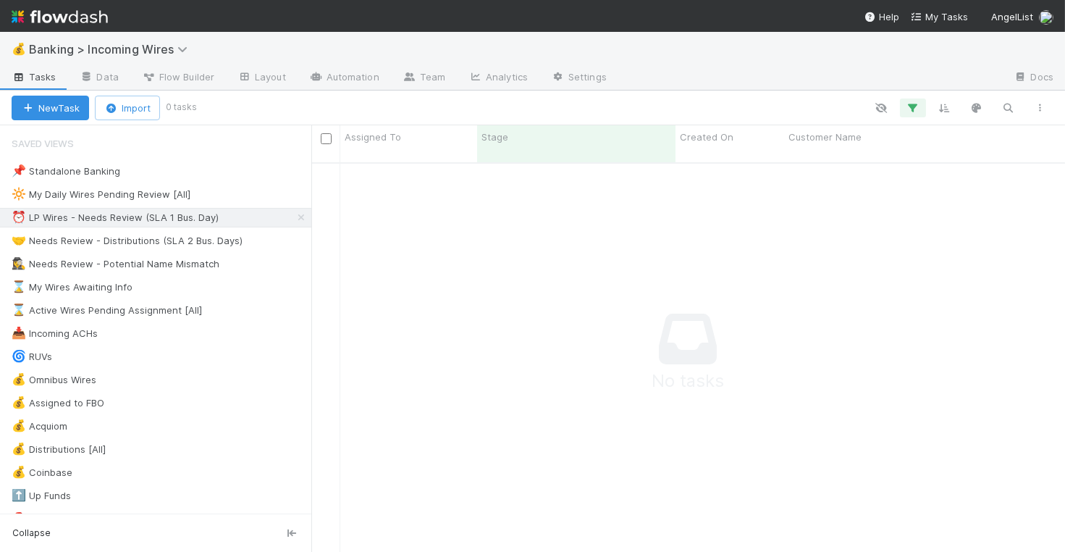
scroll to position [401, 754]
click at [299, 214] on icon at bounding box center [301, 217] width 14 height 9
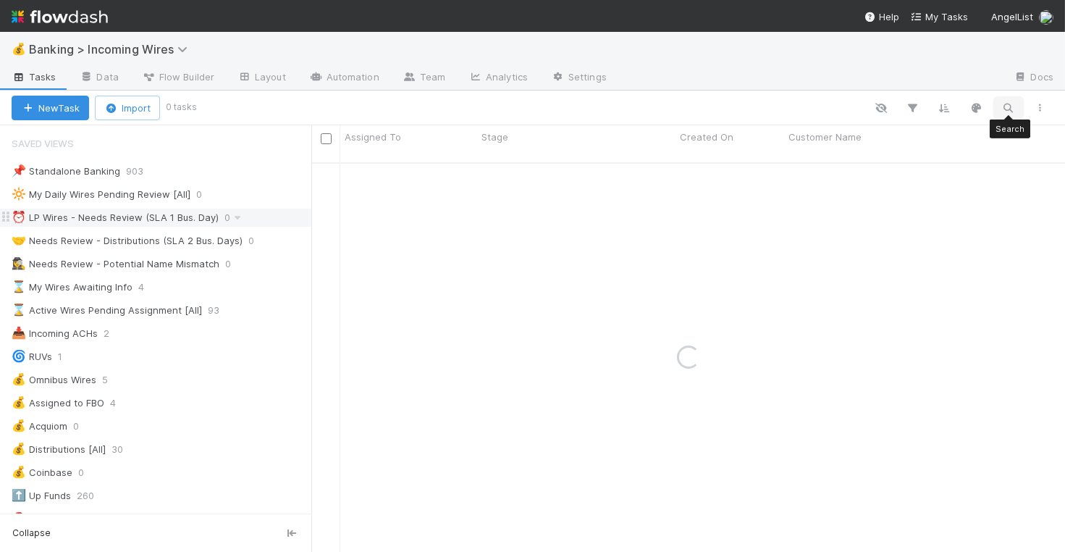
click at [1008, 109] on icon "button" at bounding box center [1009, 107] width 14 height 13
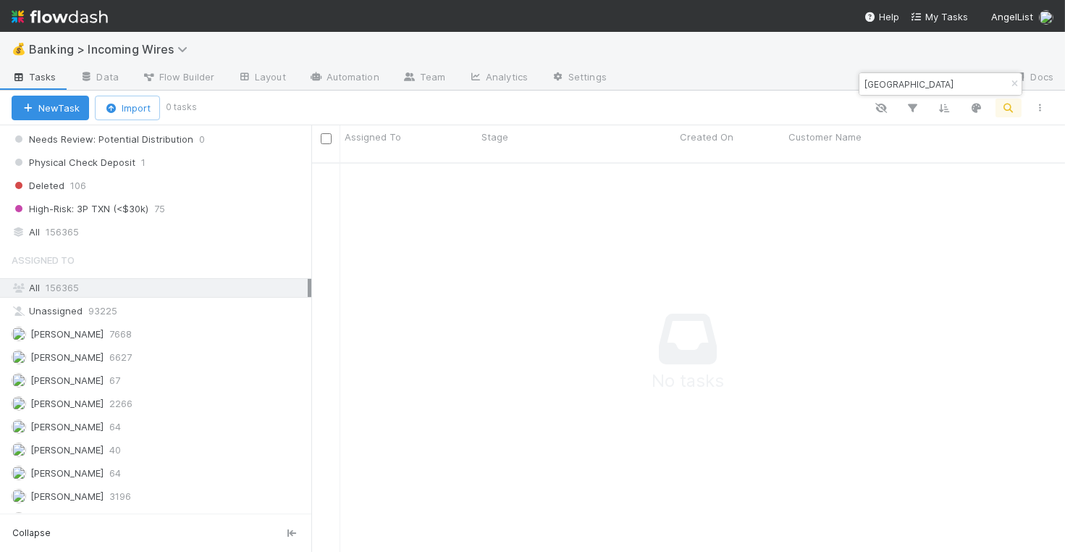
scroll to position [1065, 0]
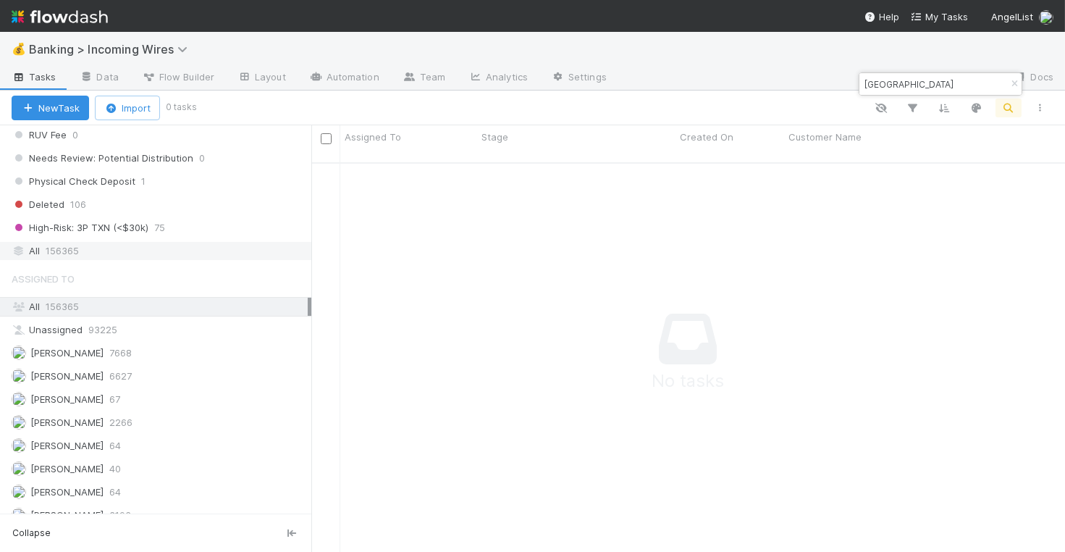
type input "Pointsville"
click at [238, 242] on div "All 156365" at bounding box center [160, 251] width 296 height 18
click at [1011, 80] on icon "button" at bounding box center [1015, 84] width 14 height 9
click at [1000, 104] on button "button" at bounding box center [1009, 108] width 26 height 19
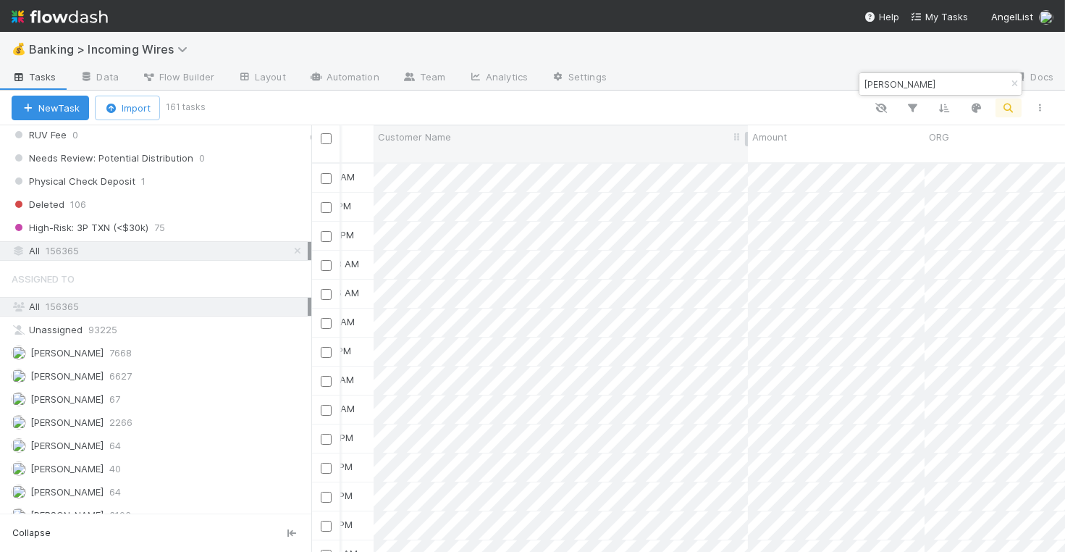
scroll to position [0, 0]
type input "cheng"
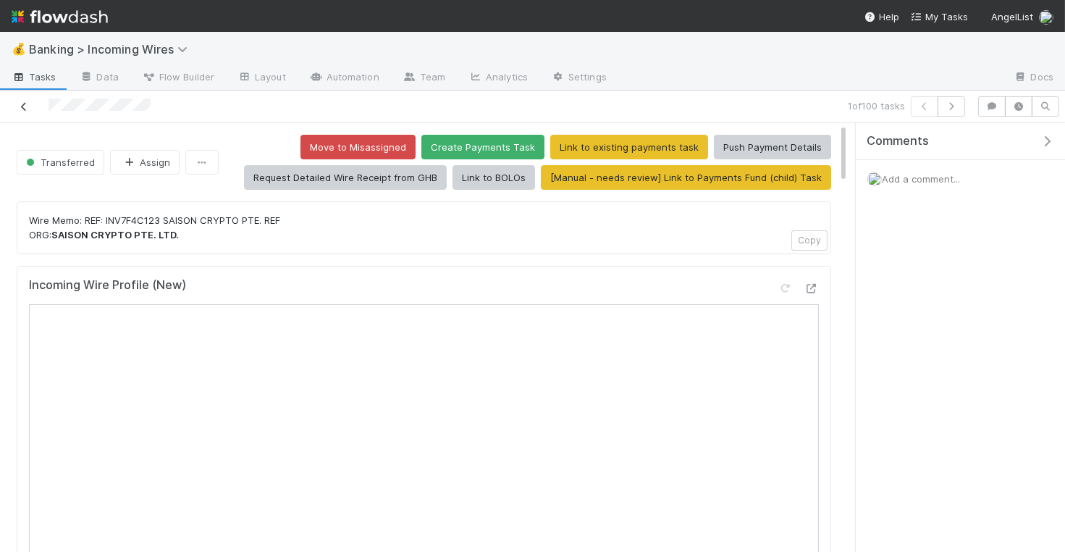
click at [21, 106] on icon at bounding box center [24, 106] width 14 height 9
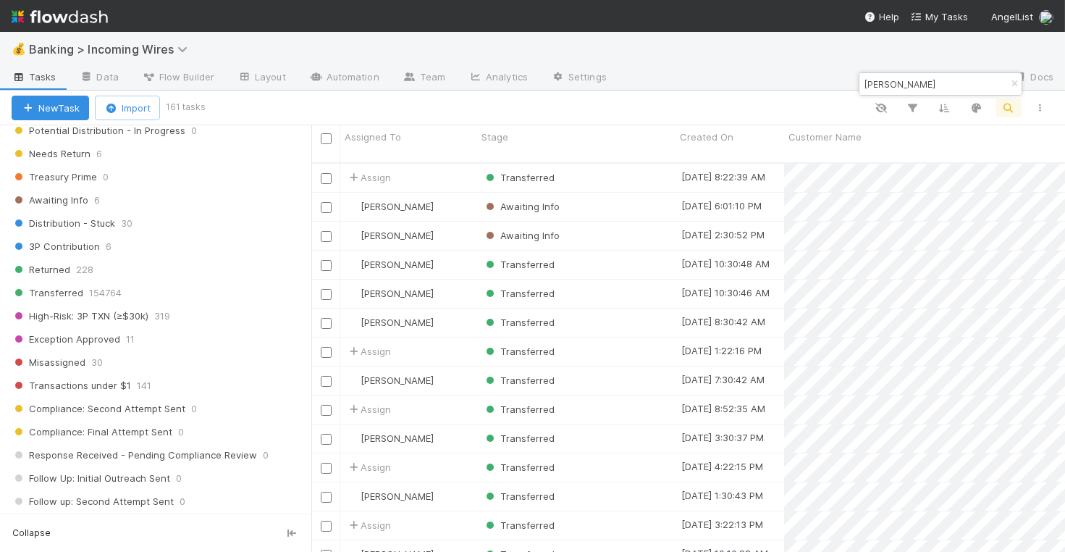
scroll to position [527, 0]
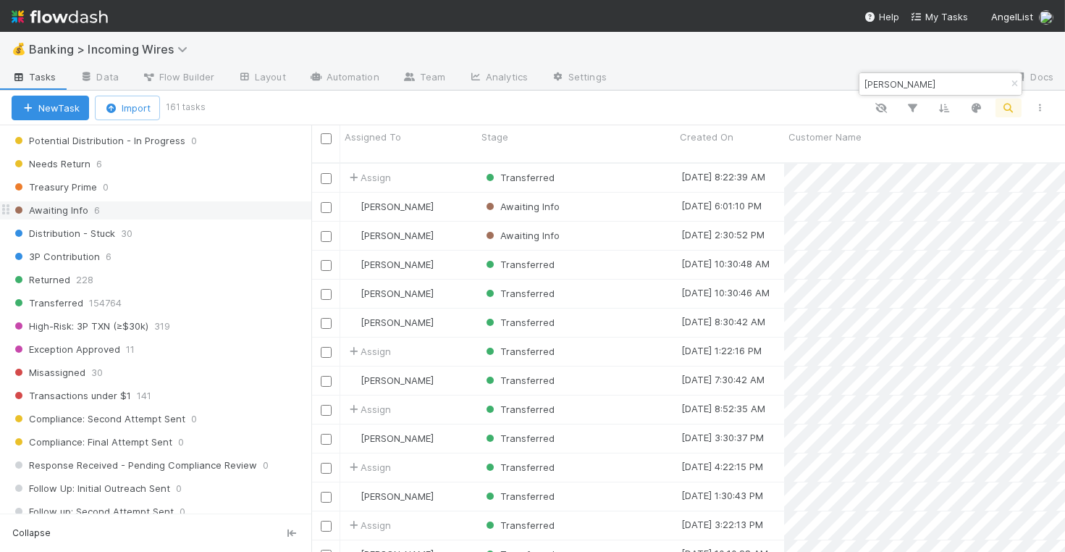
click at [75, 201] on span "Awaiting Info" at bounding box center [50, 210] width 77 height 18
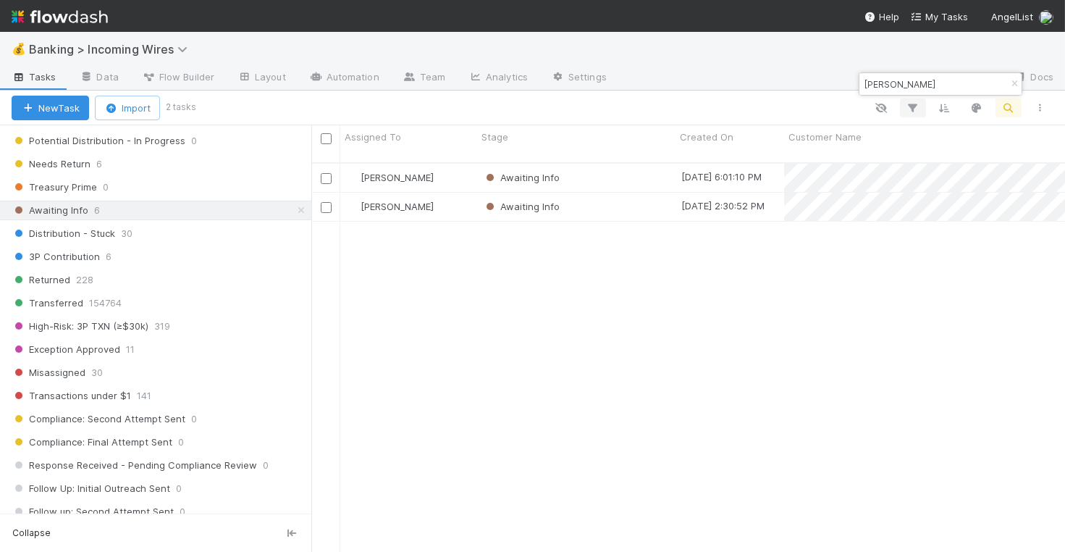
scroll to position [401, 754]
click at [1013, 80] on icon "button" at bounding box center [1015, 84] width 14 height 9
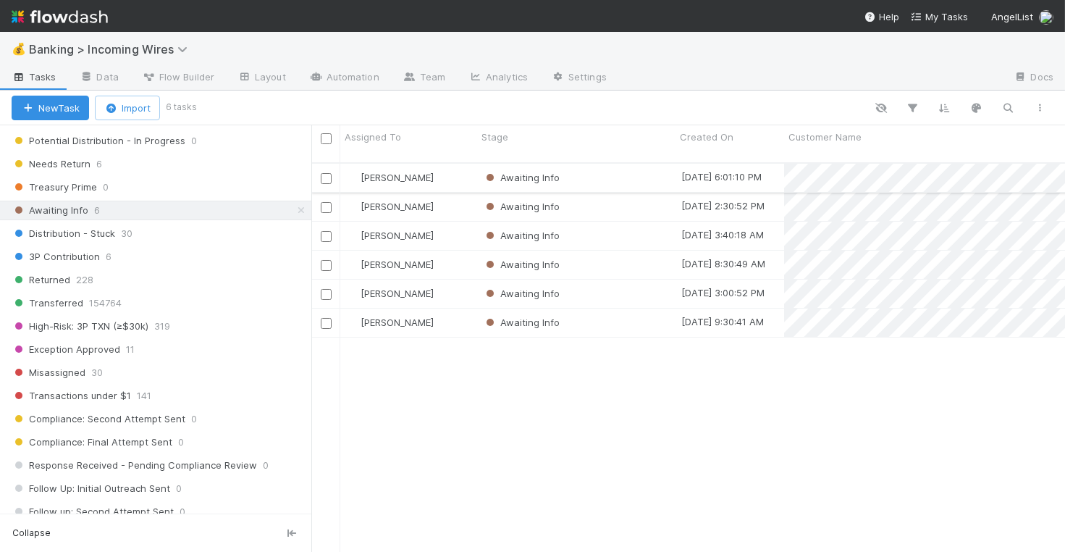
click at [595, 164] on div "Awaiting Info" at bounding box center [576, 178] width 198 height 28
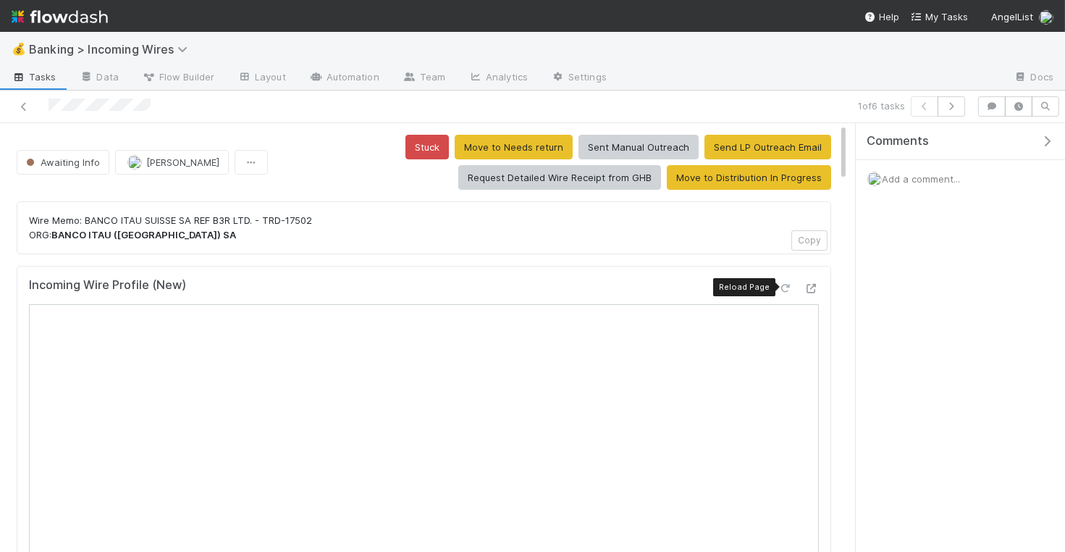
click at [788, 284] on icon at bounding box center [786, 288] width 14 height 9
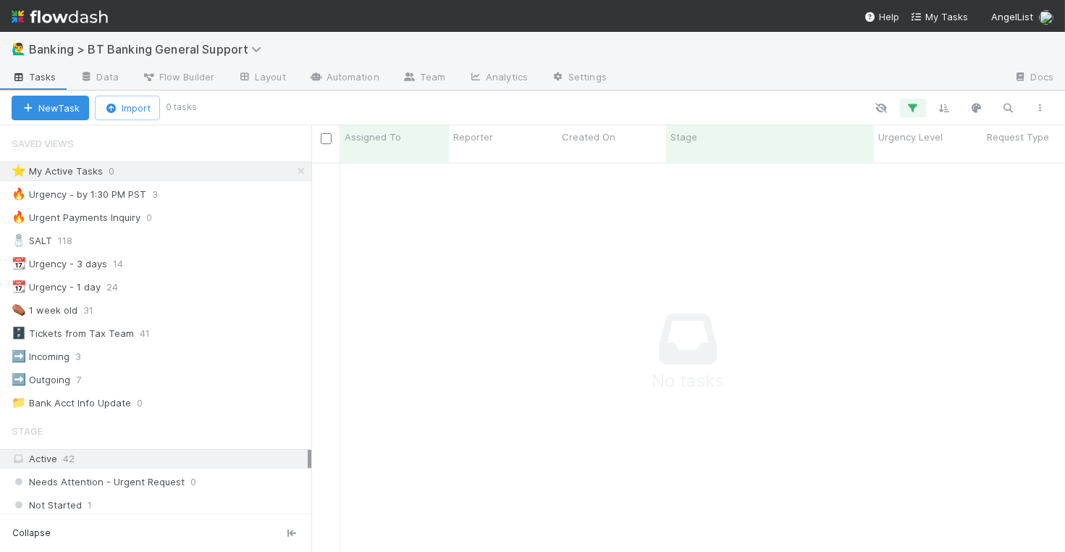
scroll to position [1, 1]
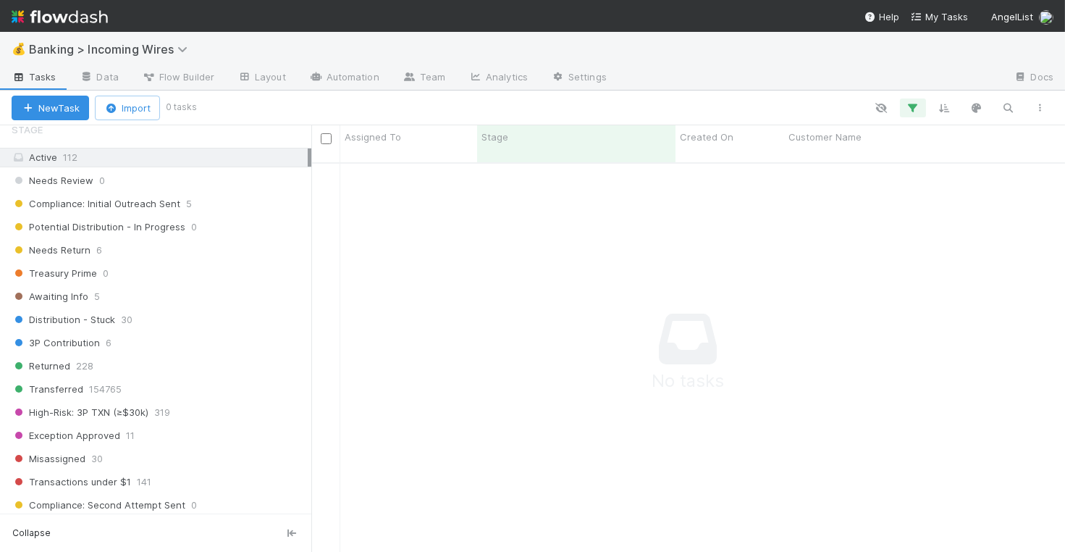
scroll to position [429, 0]
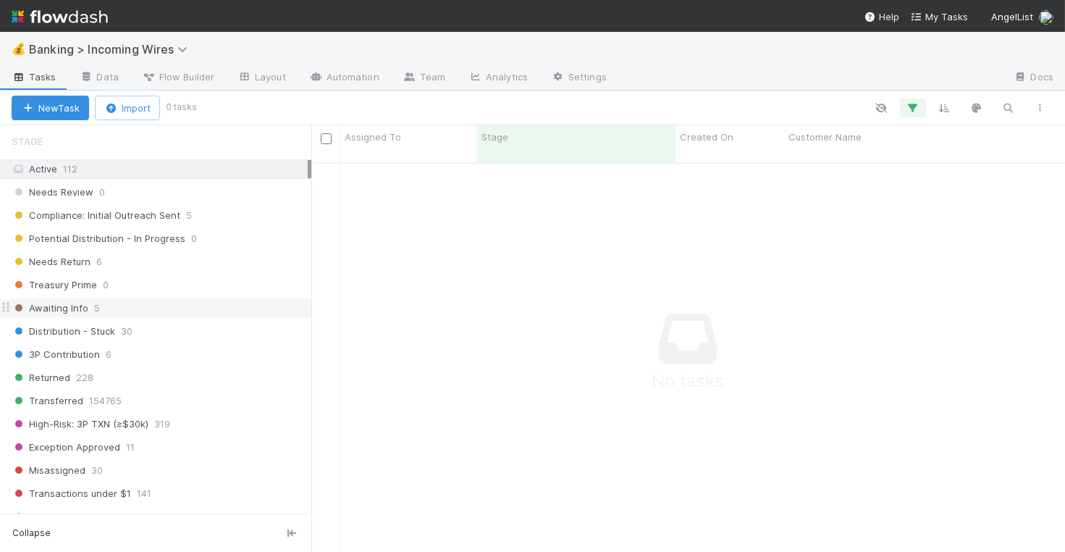
click at [64, 299] on span "Awaiting Info" at bounding box center [50, 308] width 77 height 18
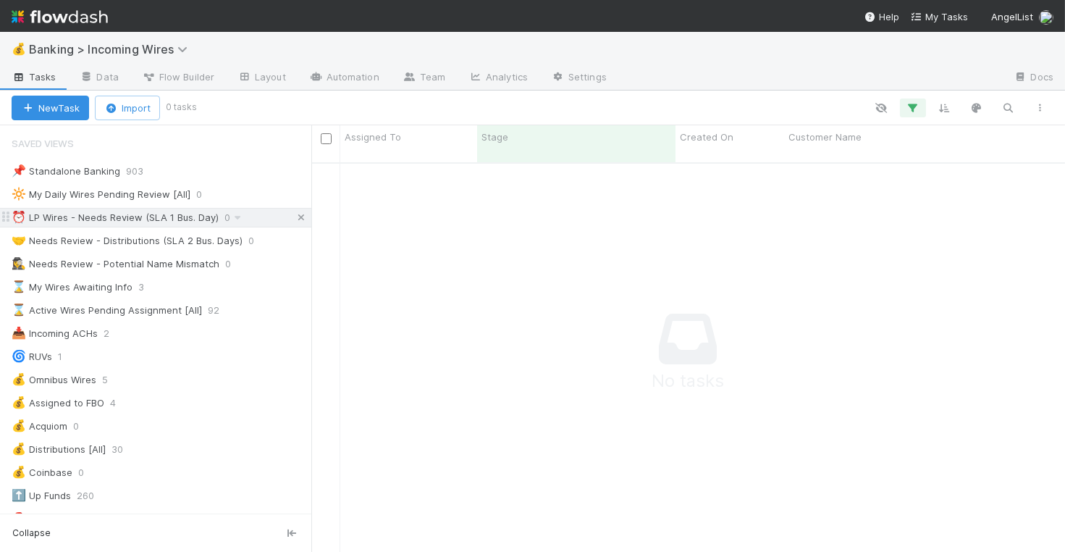
click at [298, 213] on icon at bounding box center [301, 217] width 14 height 9
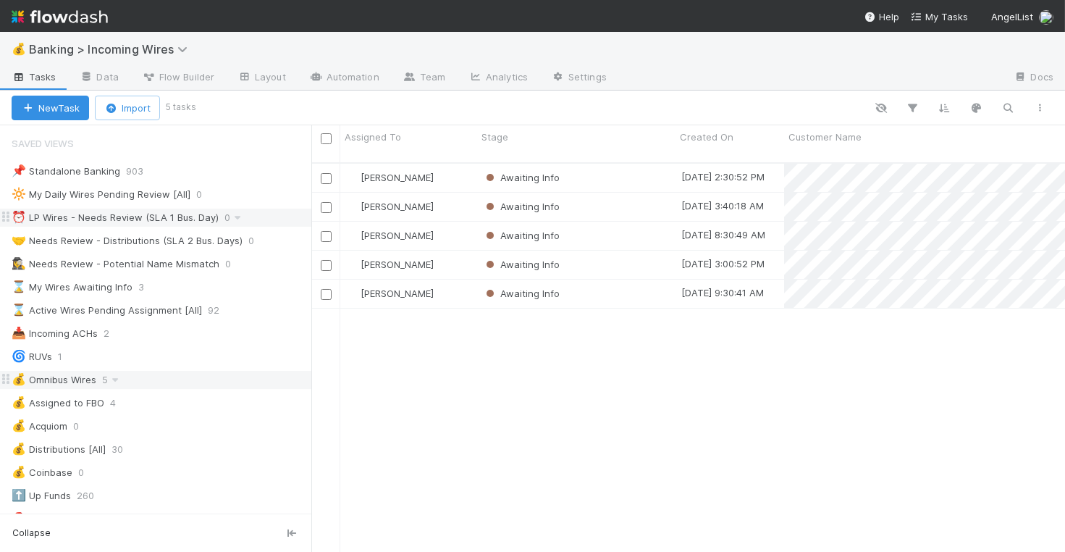
scroll to position [401, 754]
click at [569, 169] on div "Awaiting Info" at bounding box center [576, 178] width 198 height 28
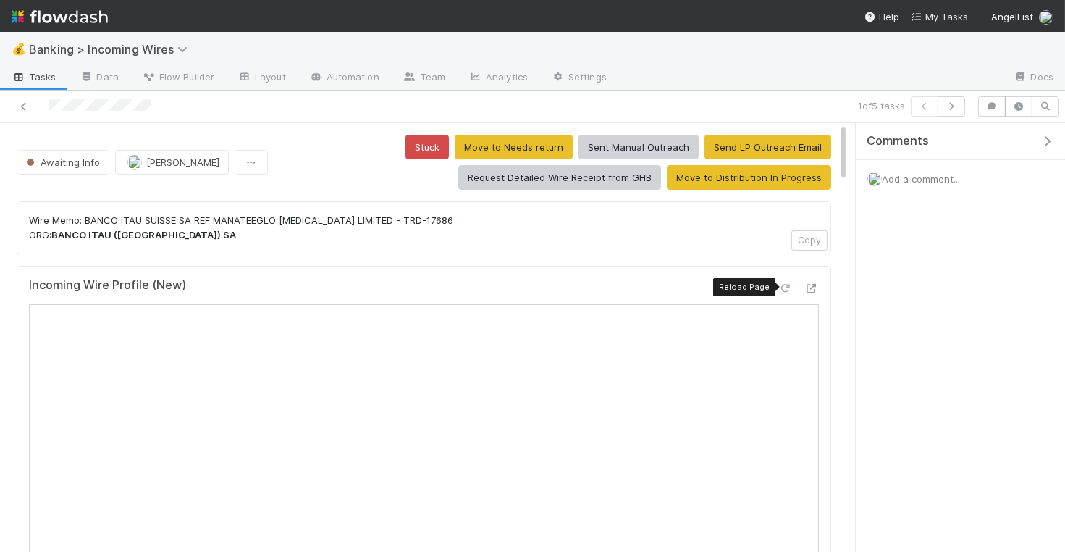
click at [782, 284] on icon at bounding box center [786, 288] width 14 height 9
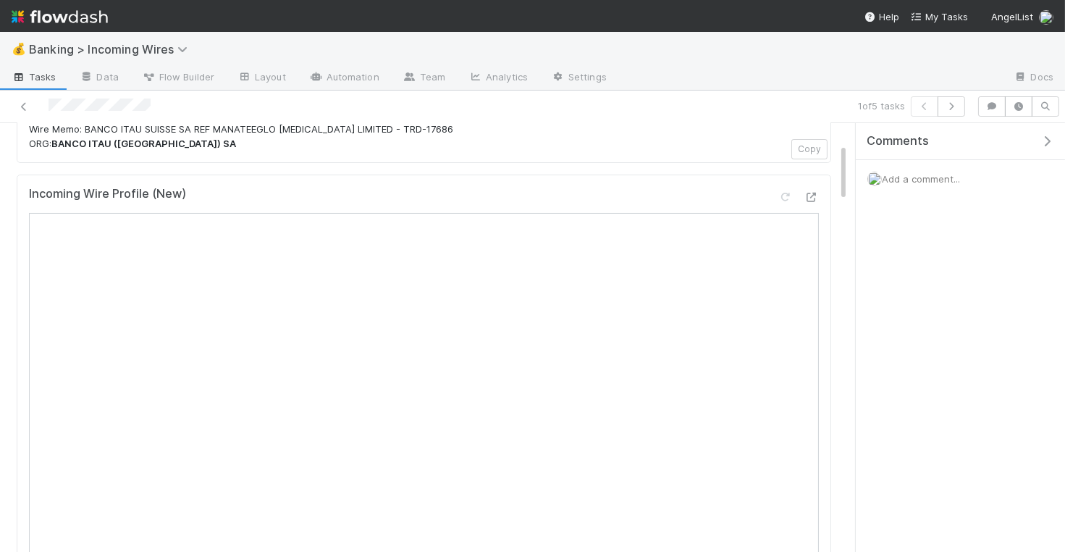
scroll to position [152, 0]
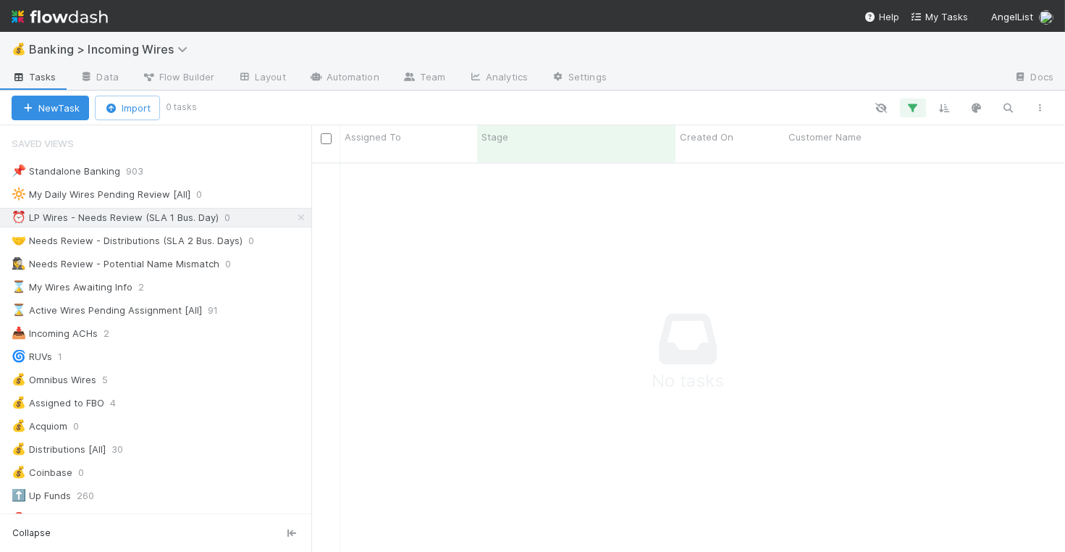
scroll to position [1, 1]
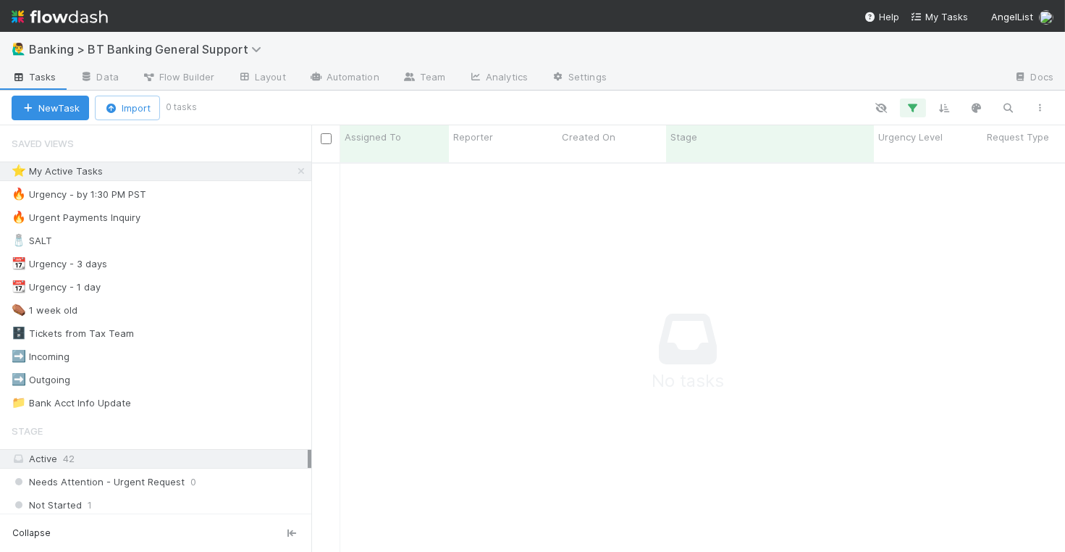
scroll to position [401, 754]
